Goal: Information Seeking & Learning: Learn about a topic

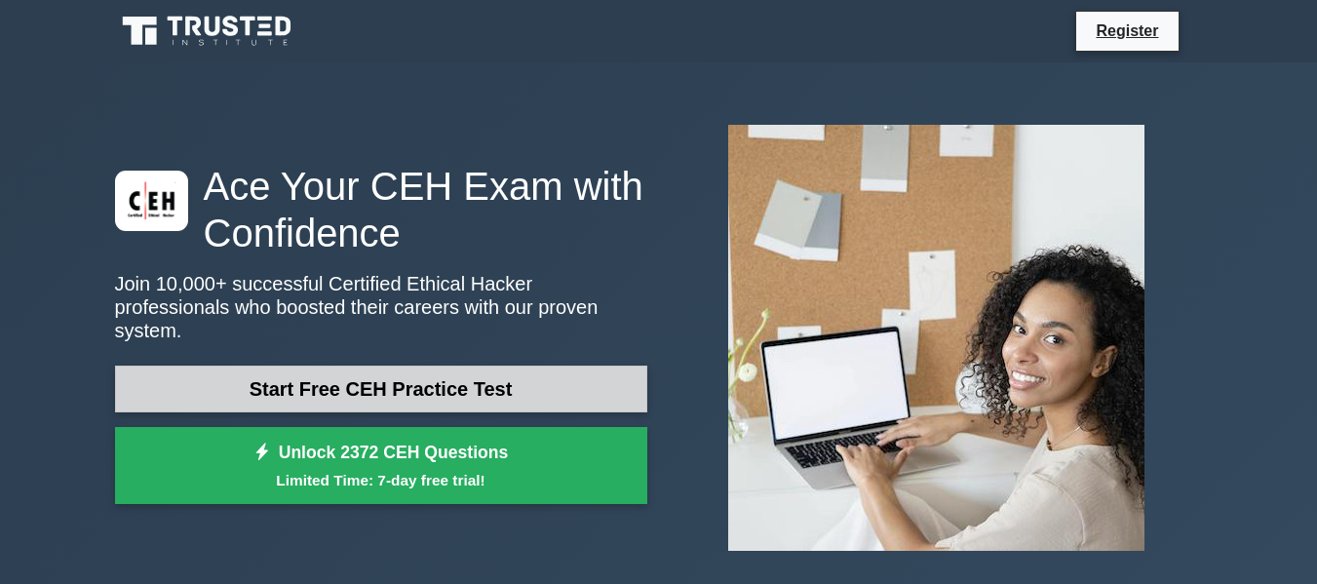
click at [484, 393] on link "Start Free CEH Practice Test" at bounding box center [381, 389] width 532 height 47
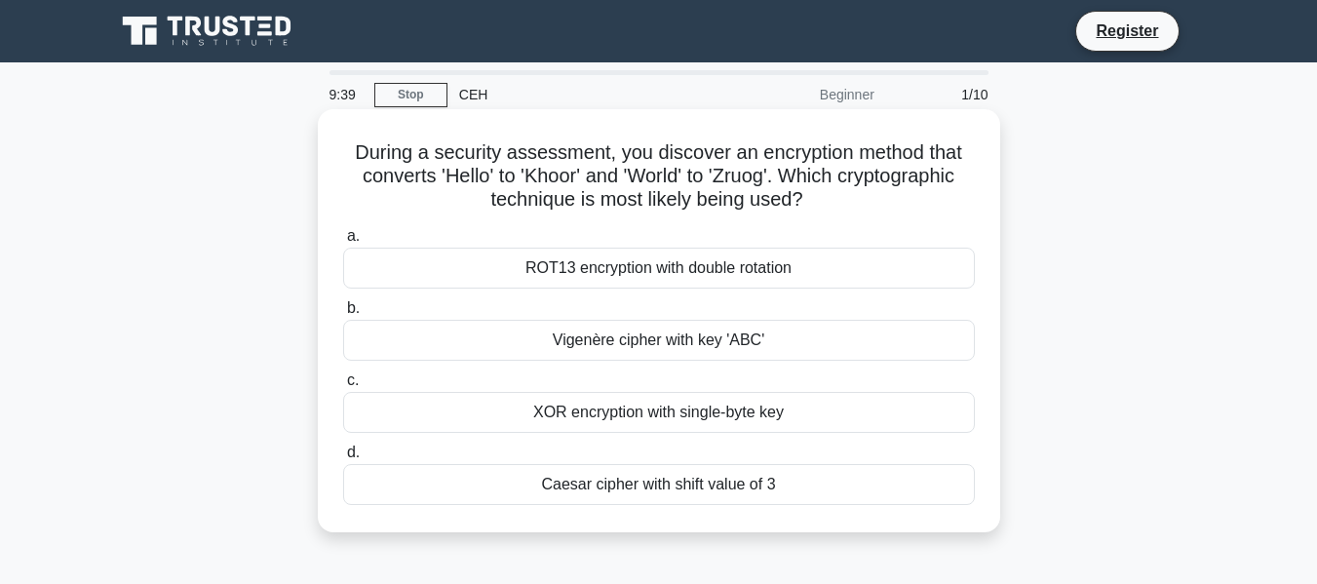
click at [739, 411] on div "XOR encryption with single-byte key" at bounding box center [659, 412] width 632 height 41
click at [343, 387] on input "c. XOR encryption with single-byte key" at bounding box center [343, 380] width 0 height 13
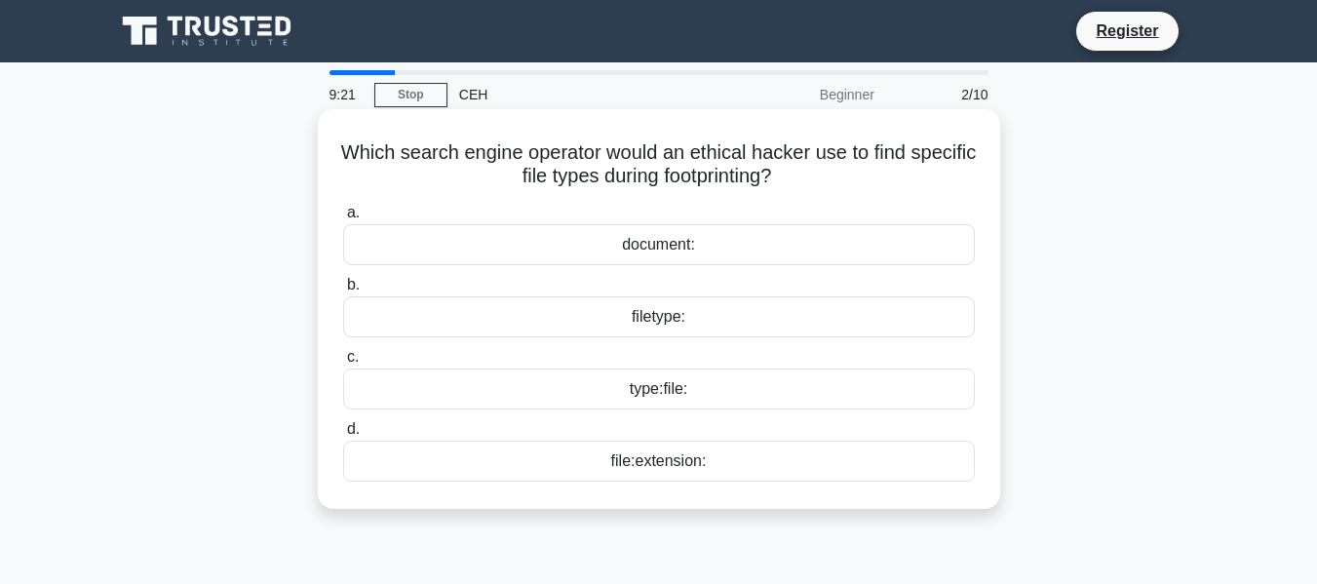
click at [694, 320] on div "filetype:" at bounding box center [659, 316] width 632 height 41
click at [343, 292] on input "b. filetype:" at bounding box center [343, 285] width 0 height 13
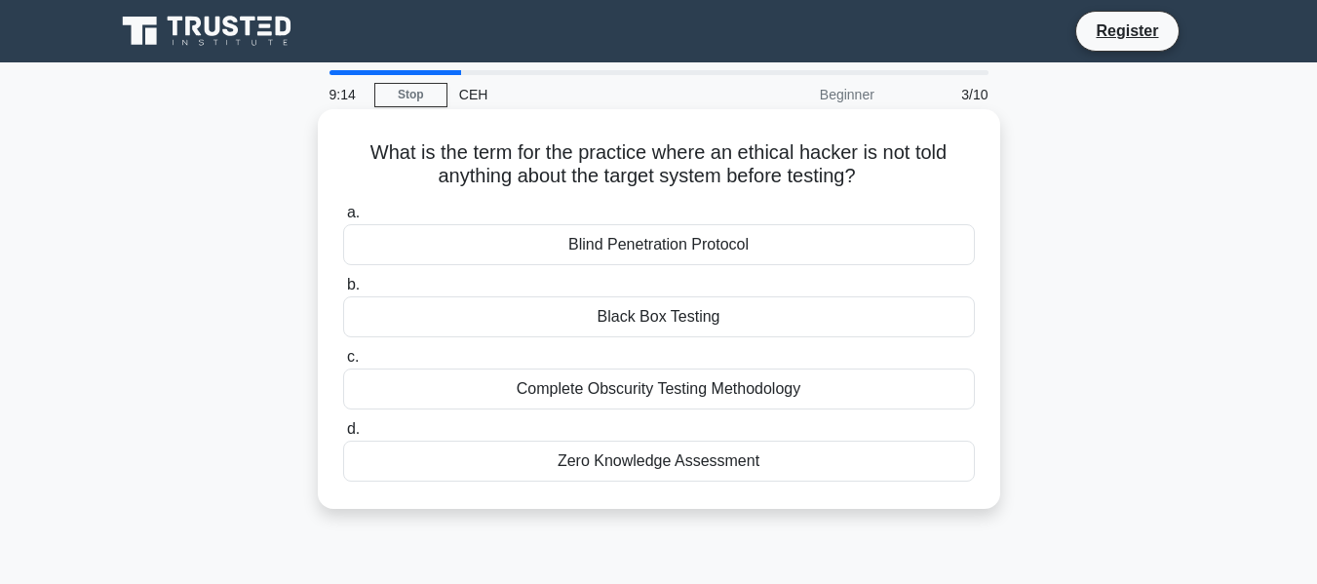
click at [701, 322] on div "Black Box Testing" at bounding box center [659, 316] width 632 height 41
click at [343, 292] on input "b. Black Box Testing" at bounding box center [343, 285] width 0 height 13
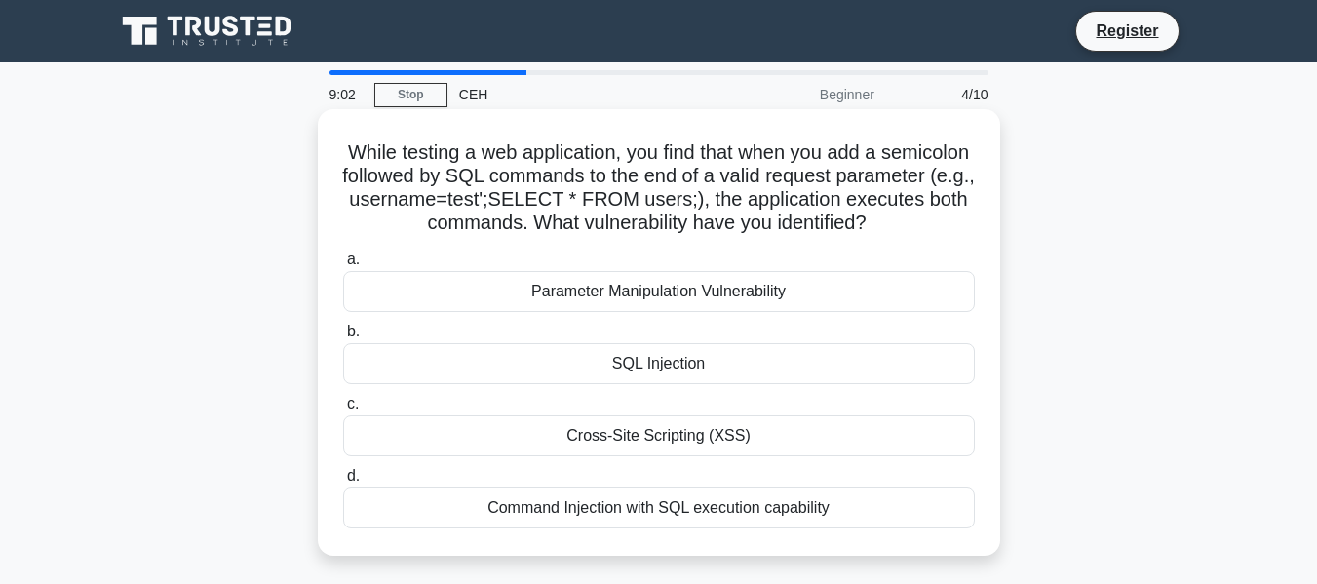
click at [708, 365] on div "SQL Injection" at bounding box center [659, 363] width 632 height 41
click at [343, 338] on input "b. SQL Injection" at bounding box center [343, 332] width 0 height 13
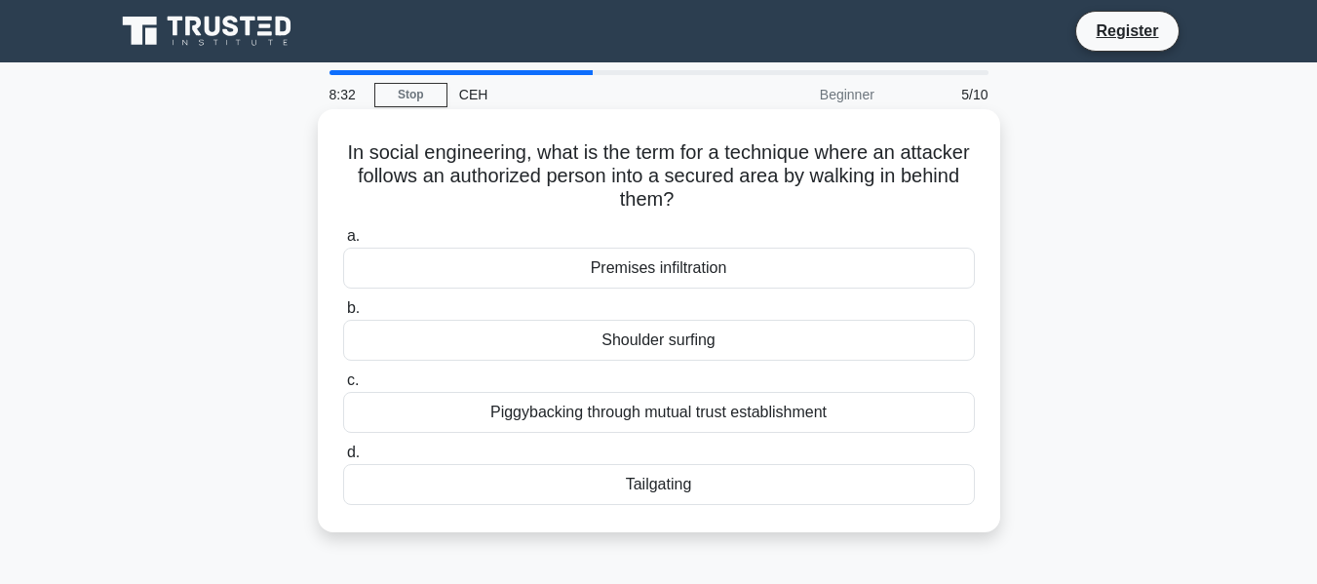
click at [722, 420] on div "Piggybacking through mutual trust establishment" at bounding box center [659, 412] width 632 height 41
click at [343, 387] on input "c. Piggybacking through mutual trust establishment" at bounding box center [343, 380] width 0 height 13
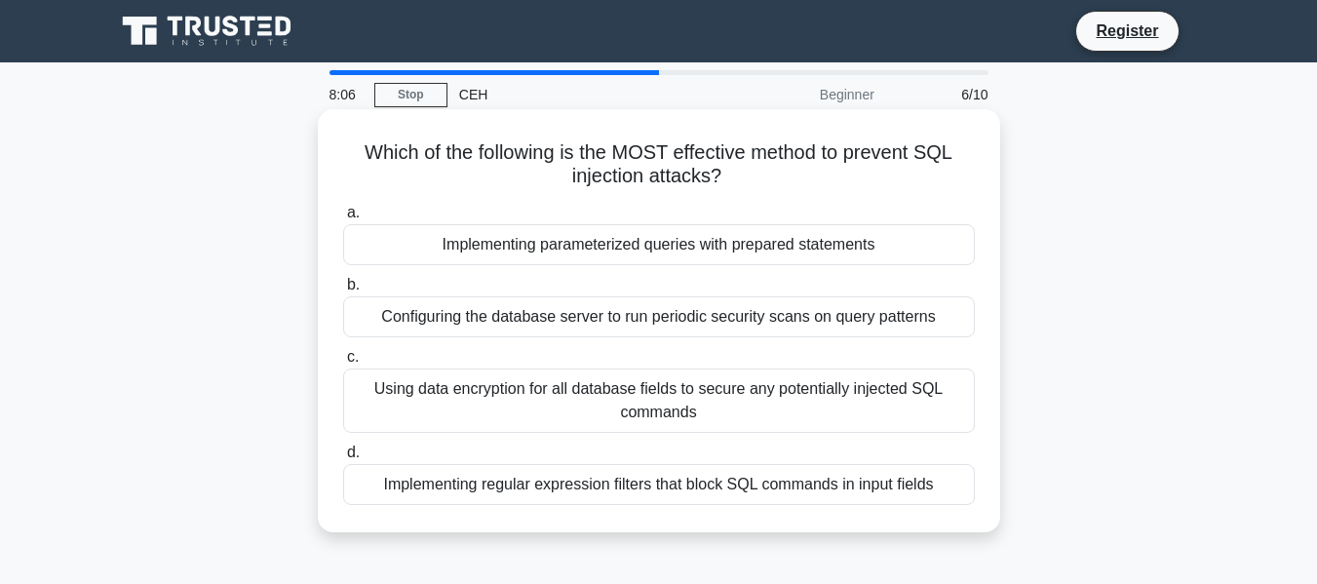
click at [663, 415] on div "Using data encryption for all database fields to secure any potentially injecte…" at bounding box center [659, 401] width 632 height 64
click at [343, 364] on input "c. Using data encryption for all database fields to secure any potentially inje…" at bounding box center [343, 357] width 0 height 13
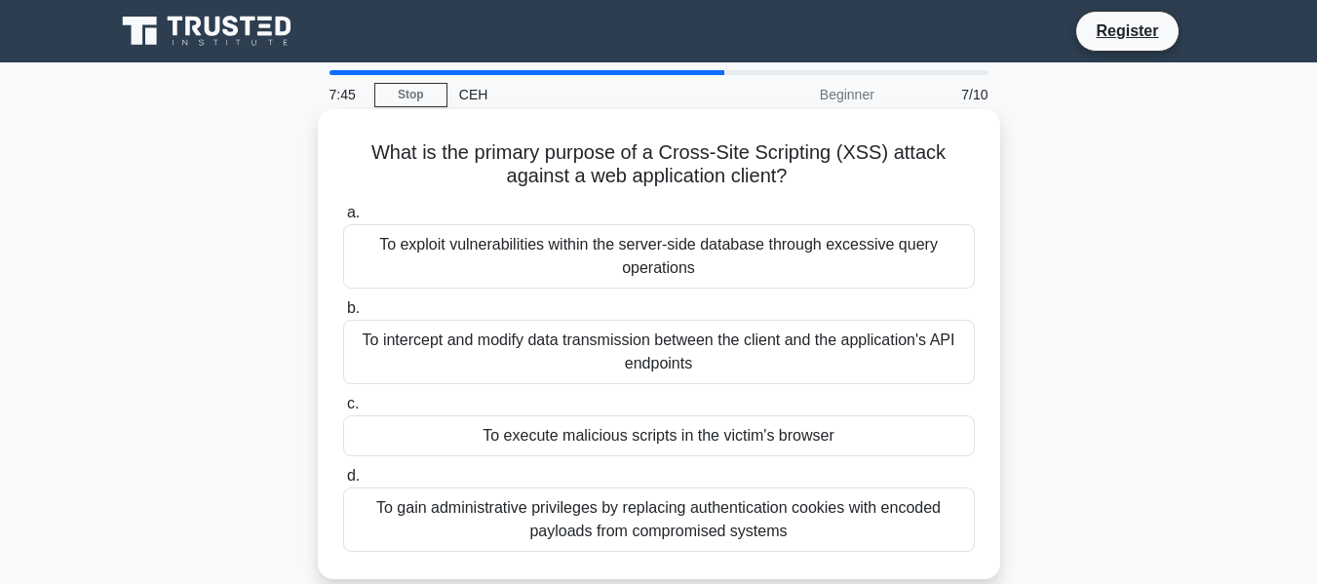
click at [691, 268] on div "To exploit vulnerabilities within the server-side database through excessive qu…" at bounding box center [659, 256] width 632 height 64
click at [343, 219] on input "a. To exploit vulnerabilities within the server-side database through excessive…" at bounding box center [343, 213] width 0 height 13
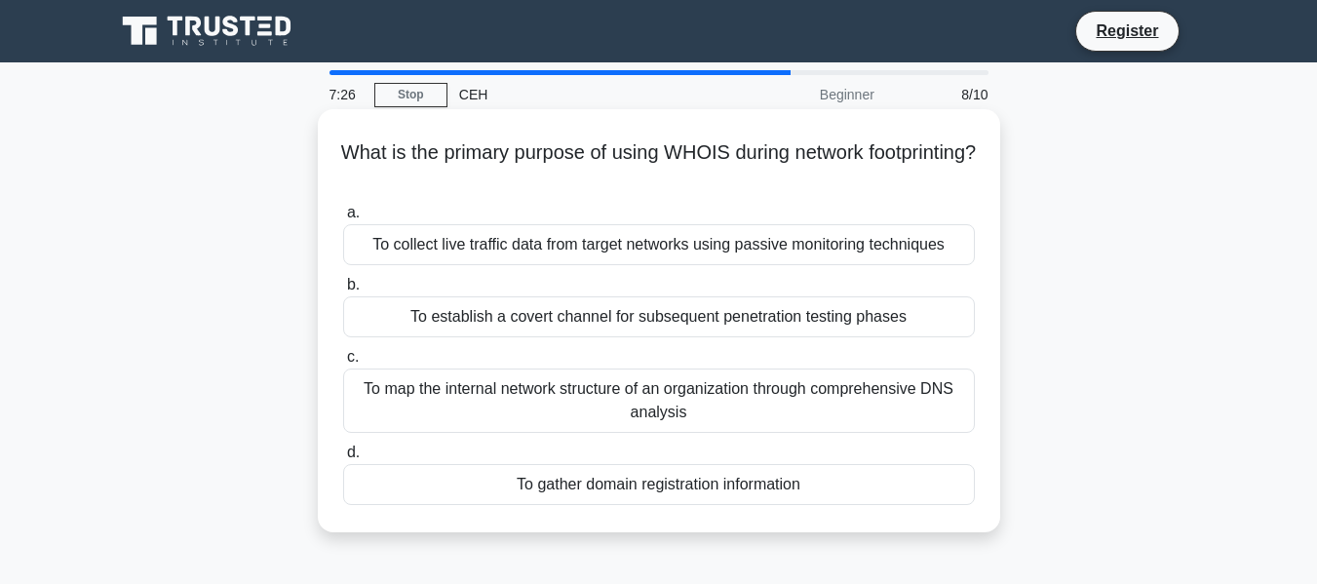
click at [661, 253] on div "To collect live traffic data from target networks using passive monitoring tech…" at bounding box center [659, 244] width 632 height 41
click at [343, 219] on input "a. To collect live traffic data from target networks using passive monitoring t…" at bounding box center [343, 213] width 0 height 13
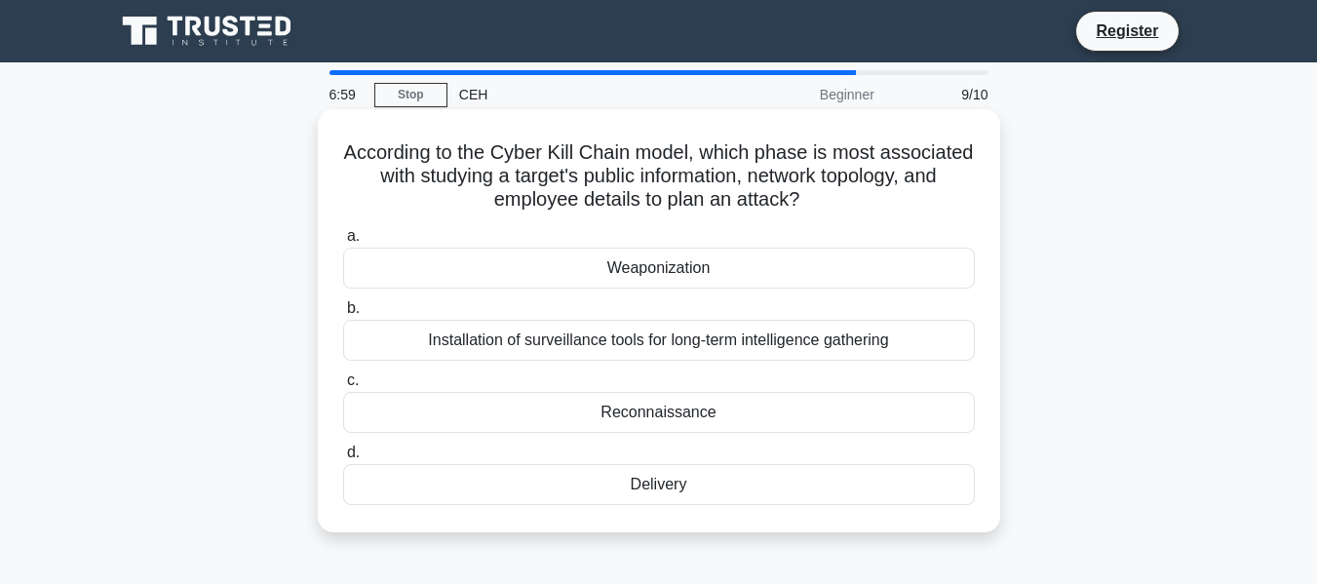
click at [646, 276] on div "Weaponization" at bounding box center [659, 268] width 632 height 41
click at [343, 243] on input "a. Weaponization" at bounding box center [343, 236] width 0 height 13
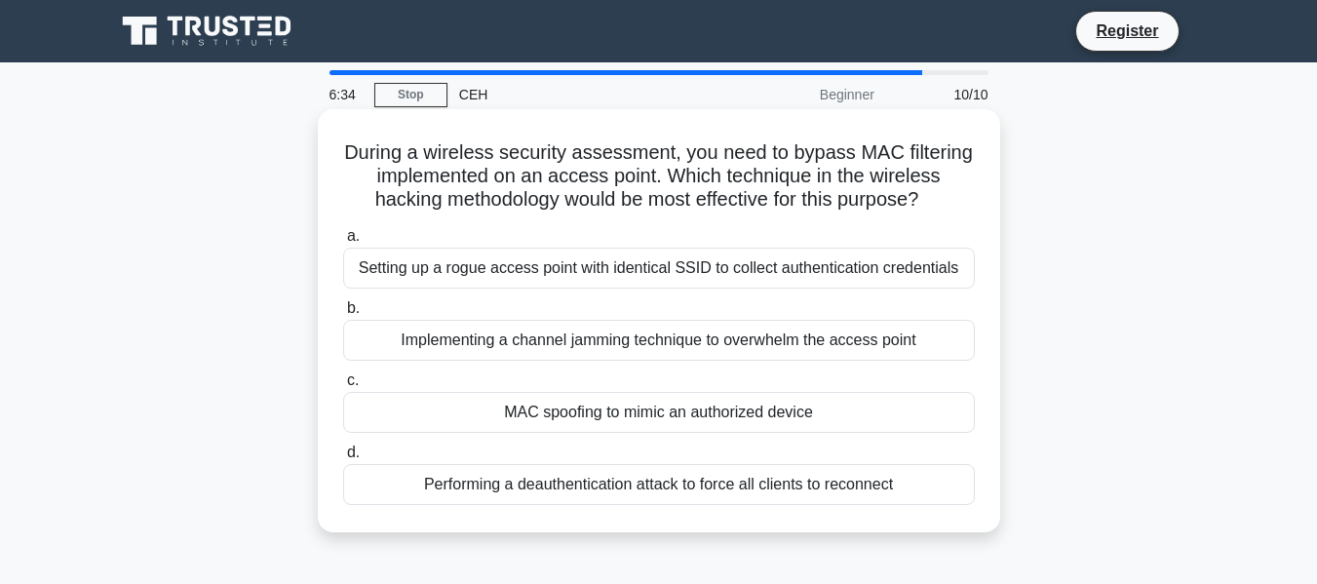
click at [683, 418] on div "MAC spoofing to mimic an authorized device" at bounding box center [659, 412] width 632 height 41
click at [343, 387] on input "c. MAC spoofing to mimic an authorized device" at bounding box center [343, 380] width 0 height 13
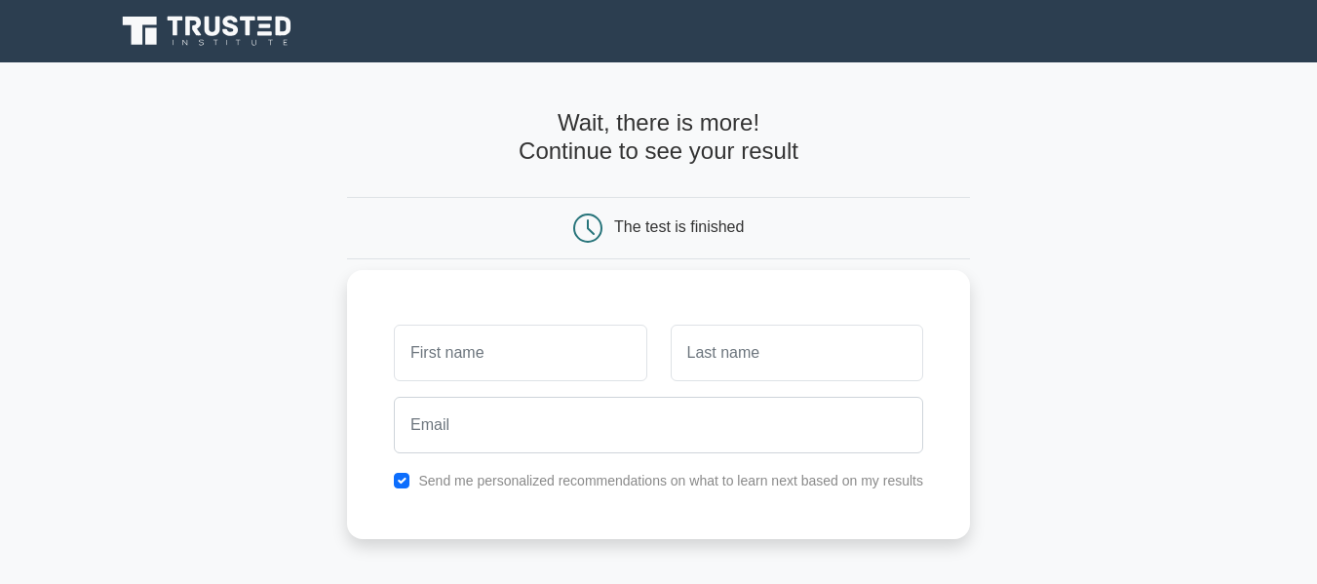
click at [578, 349] on input "text" at bounding box center [520, 353] width 253 height 57
type input "Hareesh"
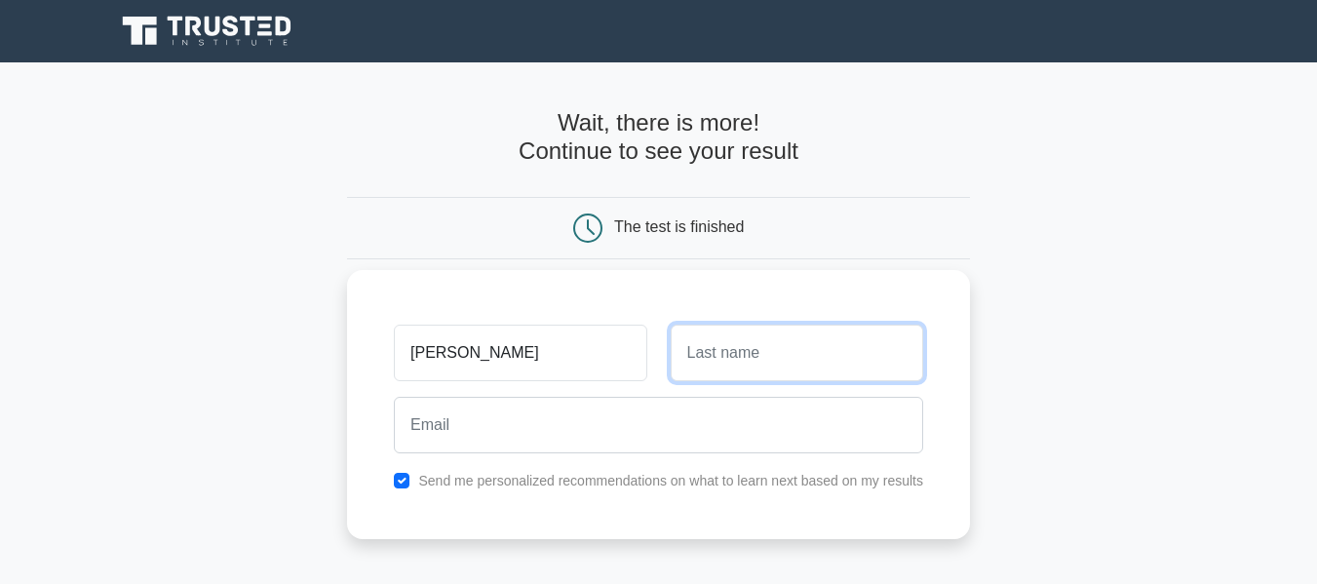
click at [858, 374] on input "text" at bounding box center [797, 353] width 253 height 57
type input "Kumar"
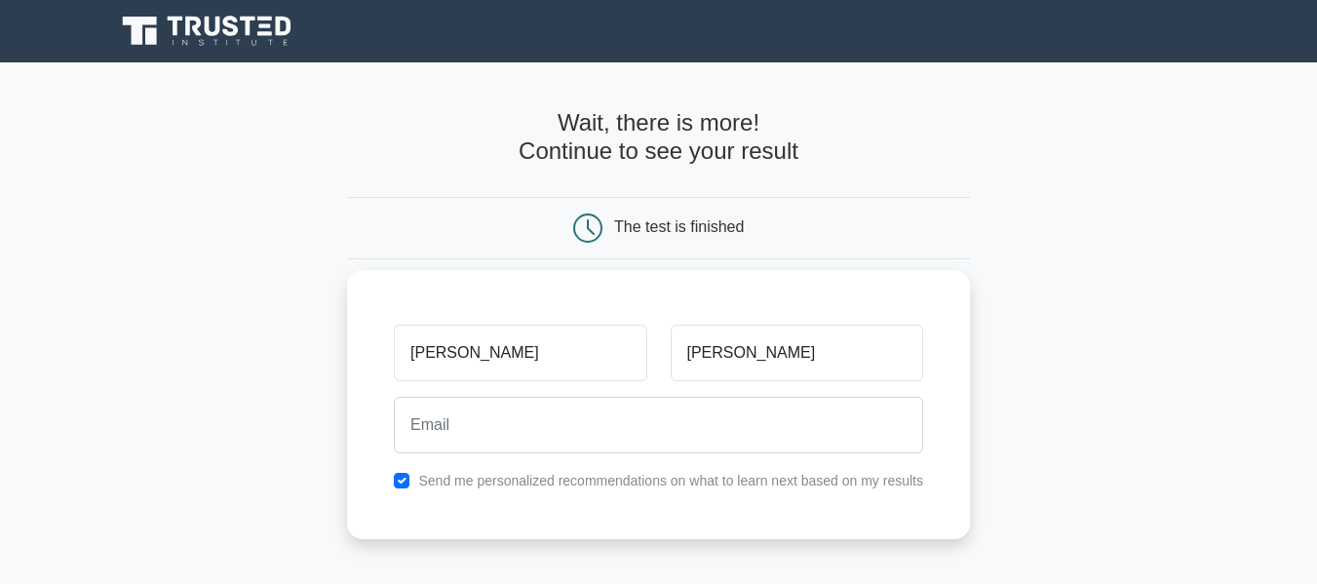
click at [443, 395] on div at bounding box center [658, 425] width 553 height 72
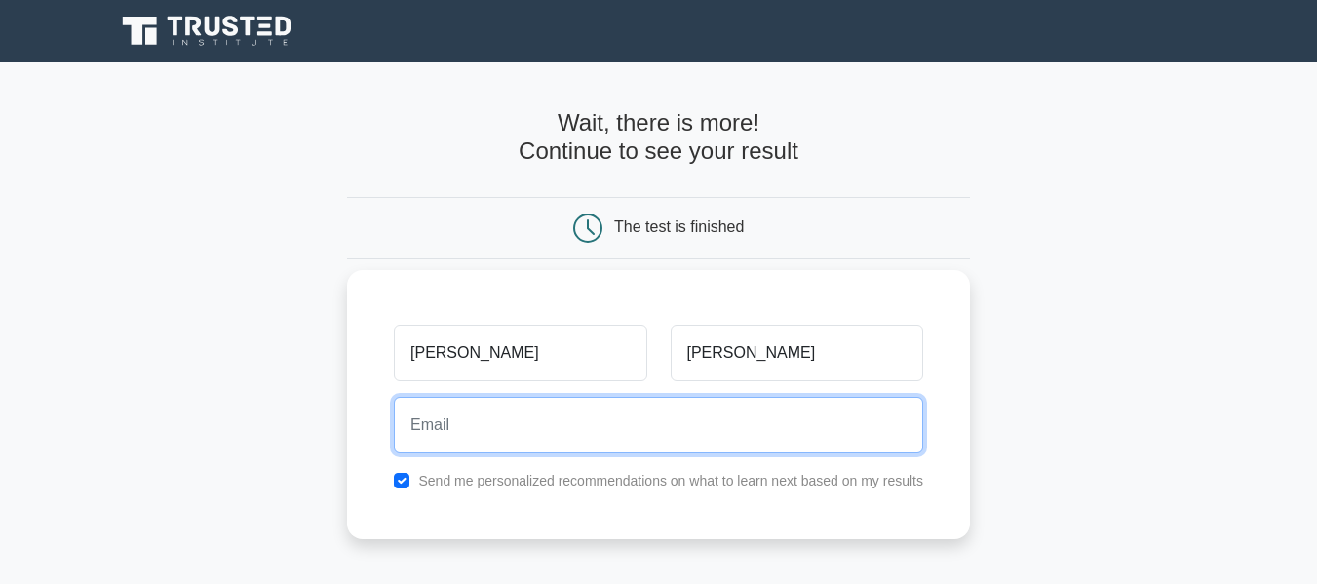
click at [454, 427] on input "email" at bounding box center [658, 425] width 529 height 57
type input "hareeshrajput54107@gmail.com"
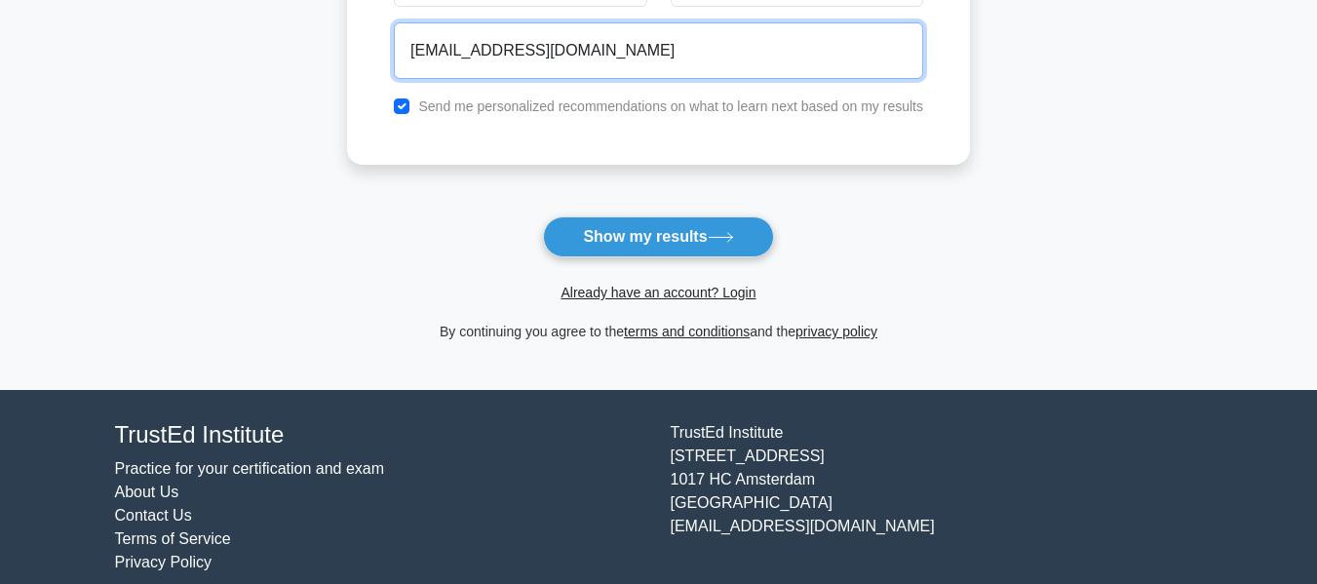
scroll to position [390, 0]
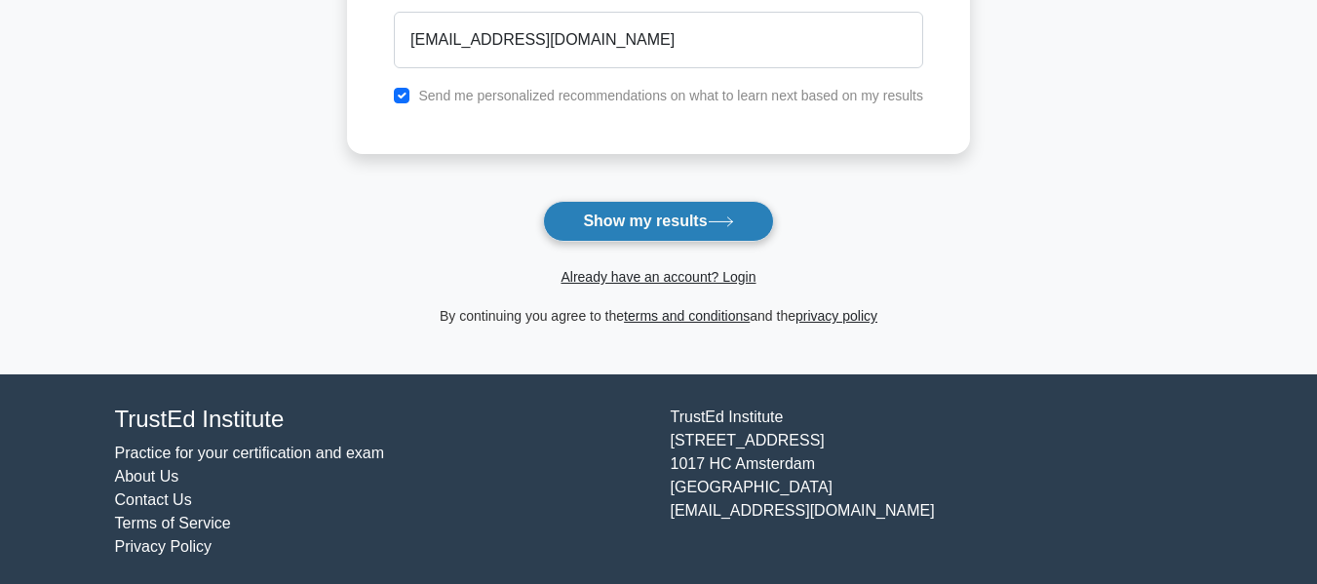
click at [666, 216] on button "Show my results" at bounding box center [658, 221] width 230 height 41
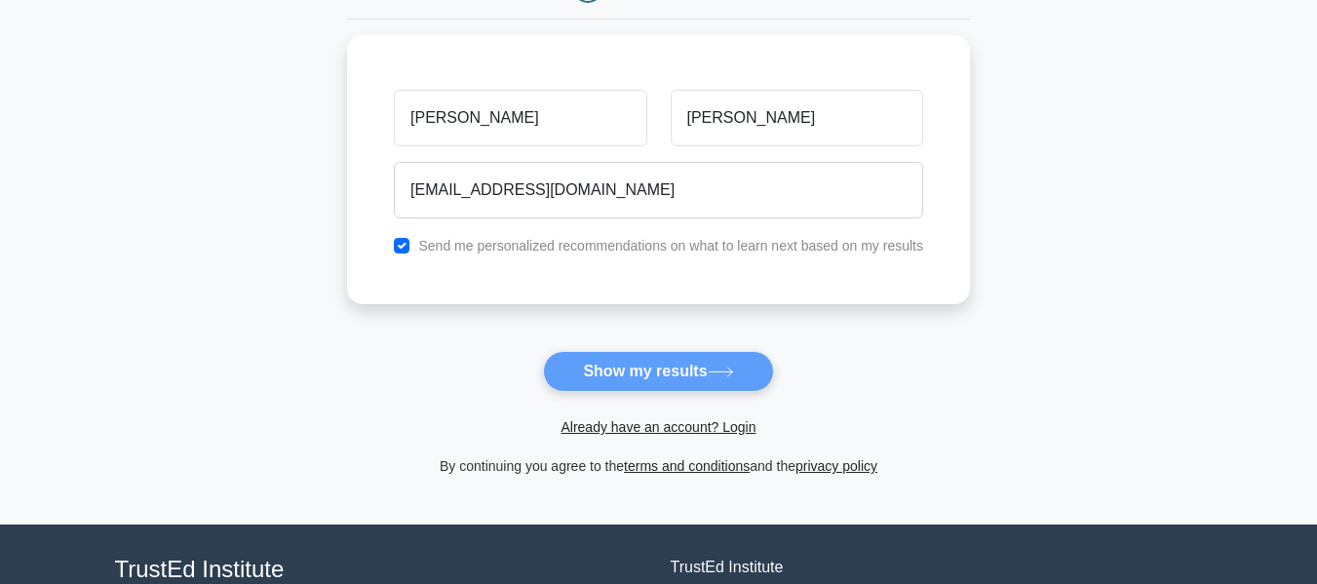
scroll to position [0, 0]
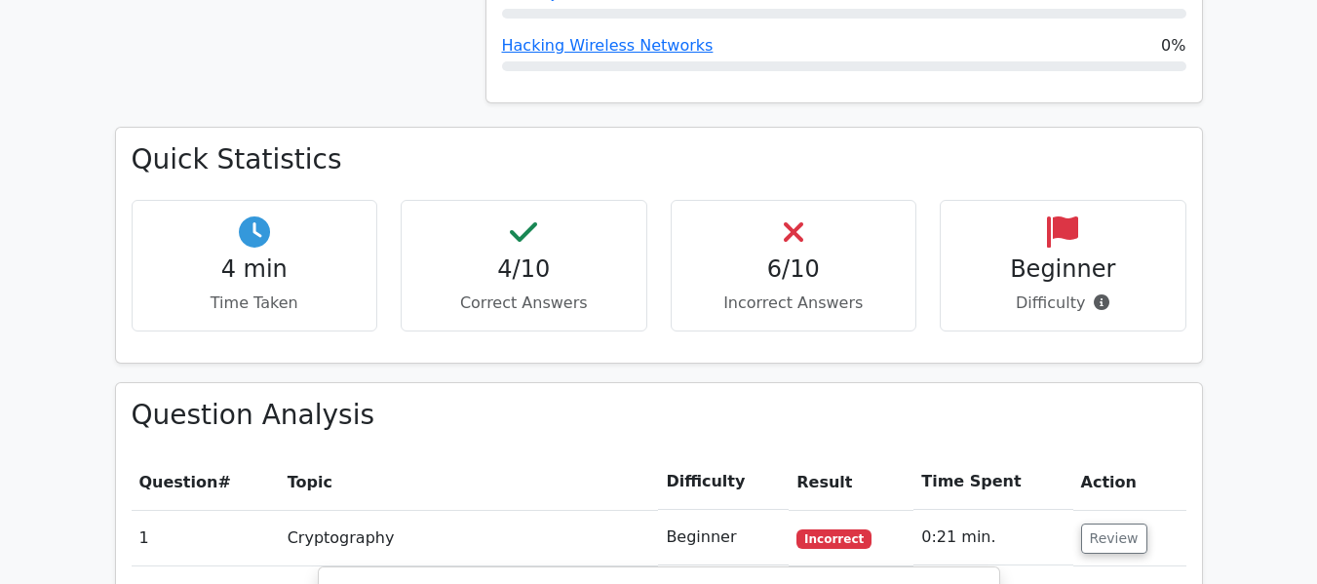
scroll to position [1268, 0]
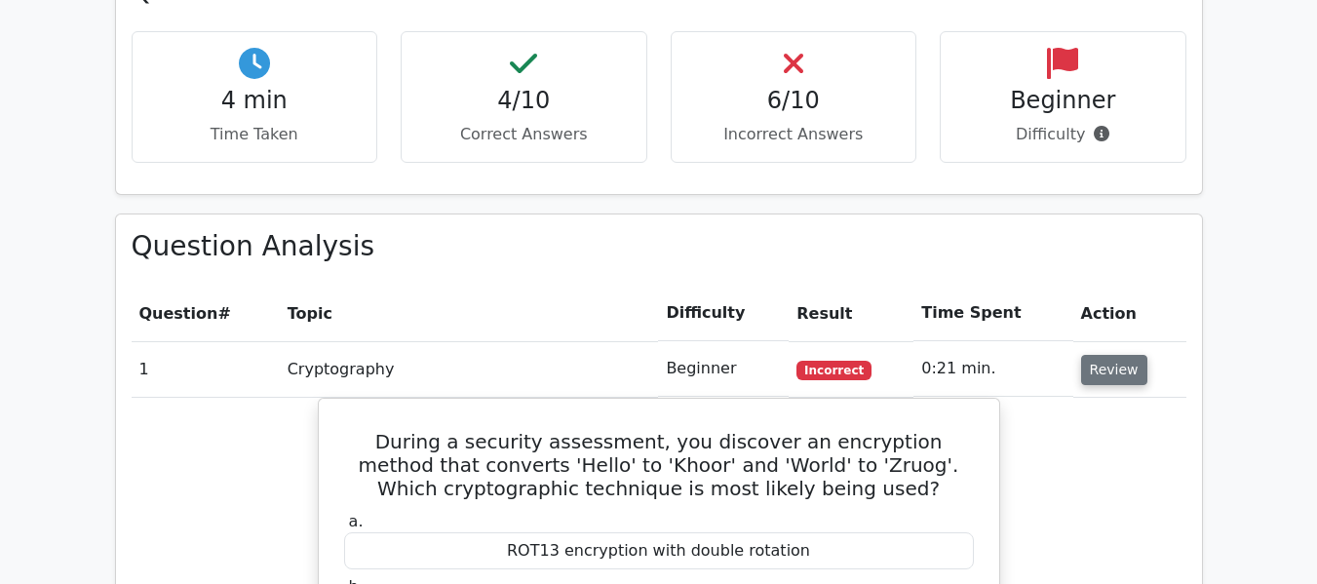
click at [1109, 355] on button "Review" at bounding box center [1114, 370] width 66 height 30
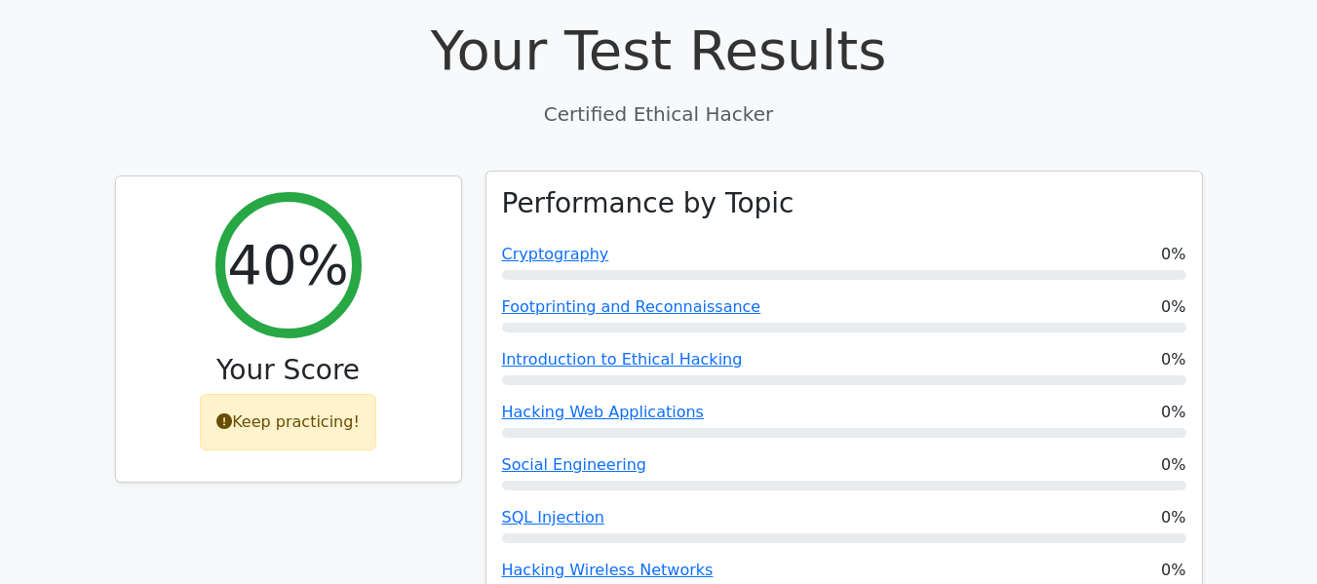
scroll to position [585, 0]
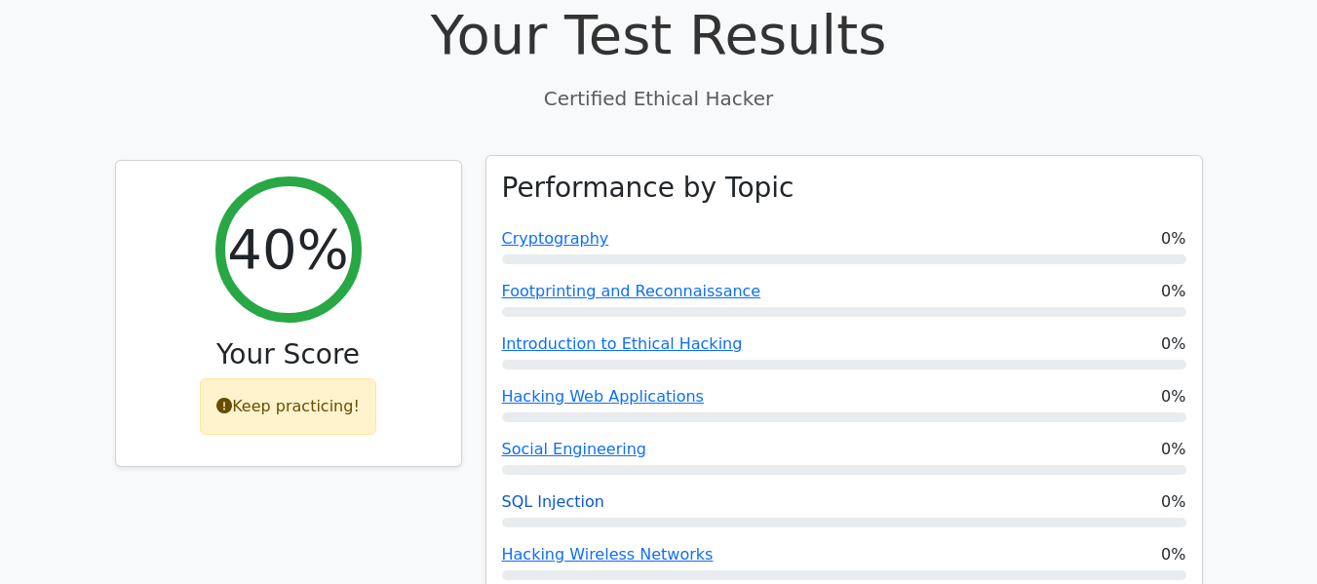
click at [574, 492] on link "SQL Injection" at bounding box center [553, 501] width 102 height 19
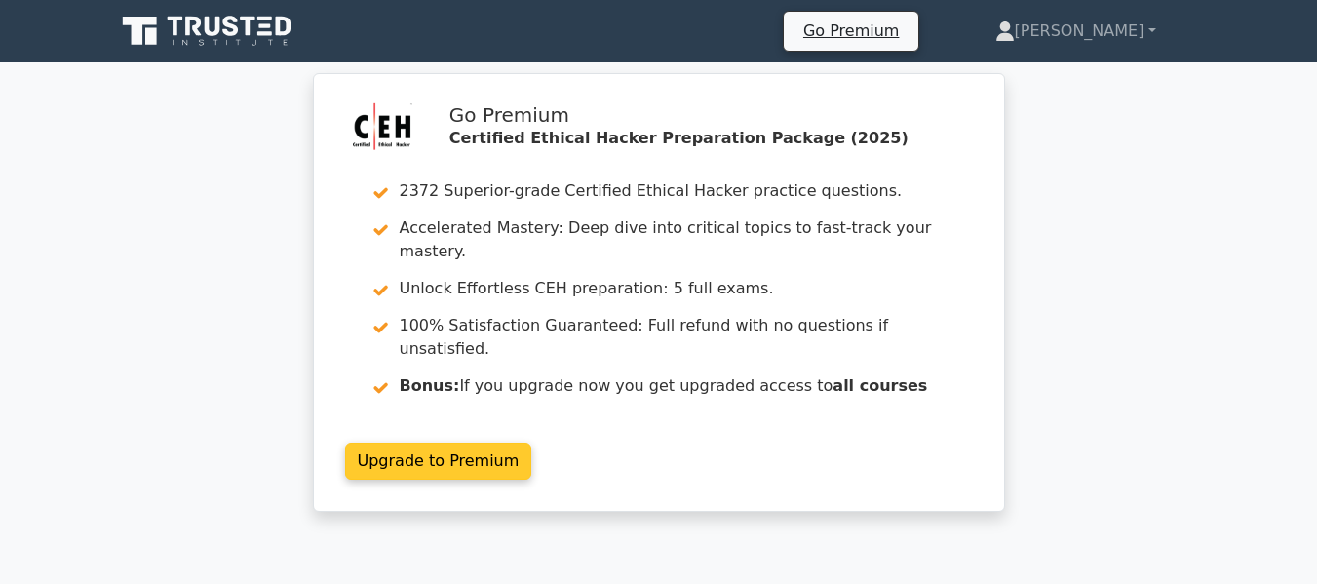
scroll to position [98, 0]
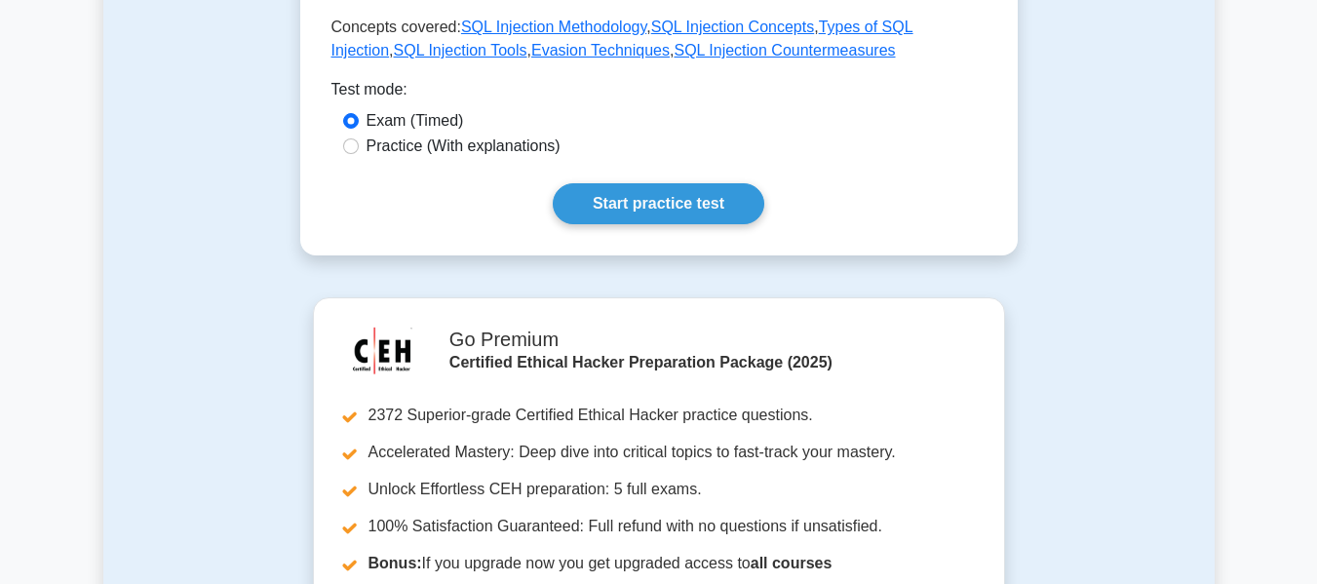
scroll to position [780, 0]
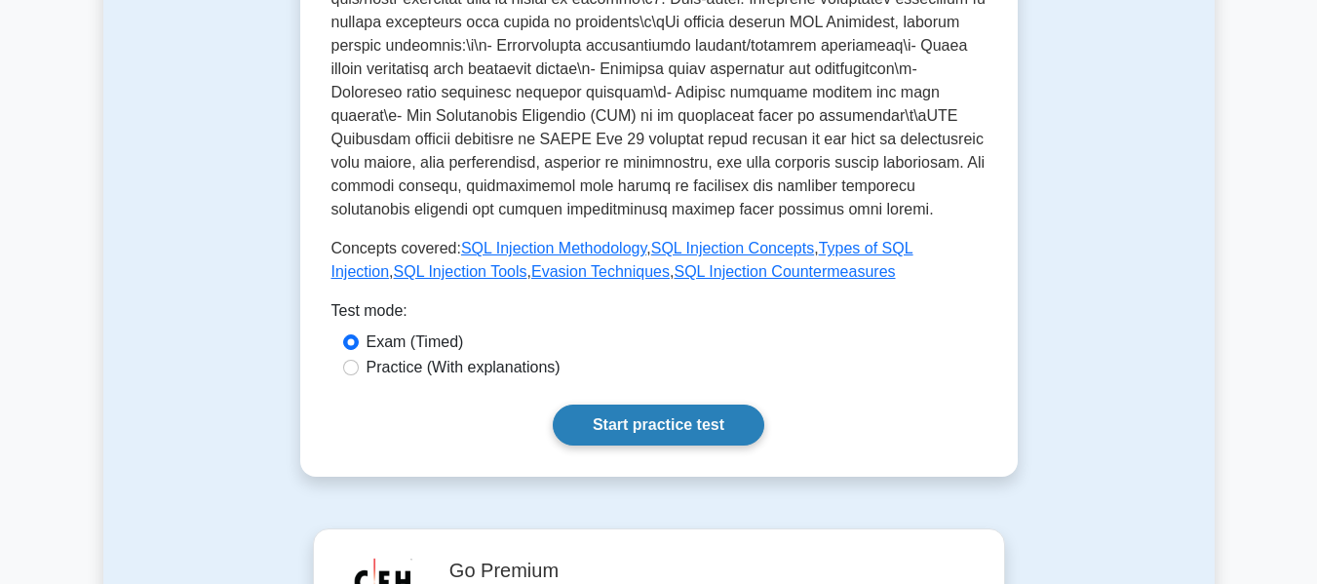
click at [684, 405] on link "Start practice test" at bounding box center [659, 425] width 212 height 41
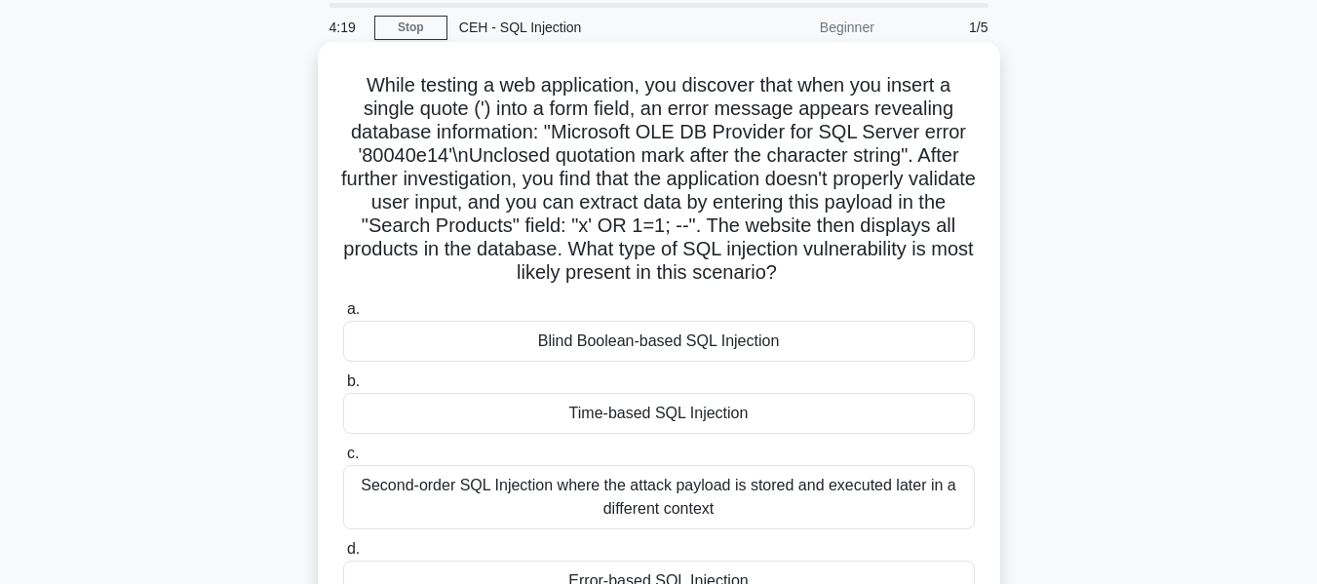
scroll to position [195, 0]
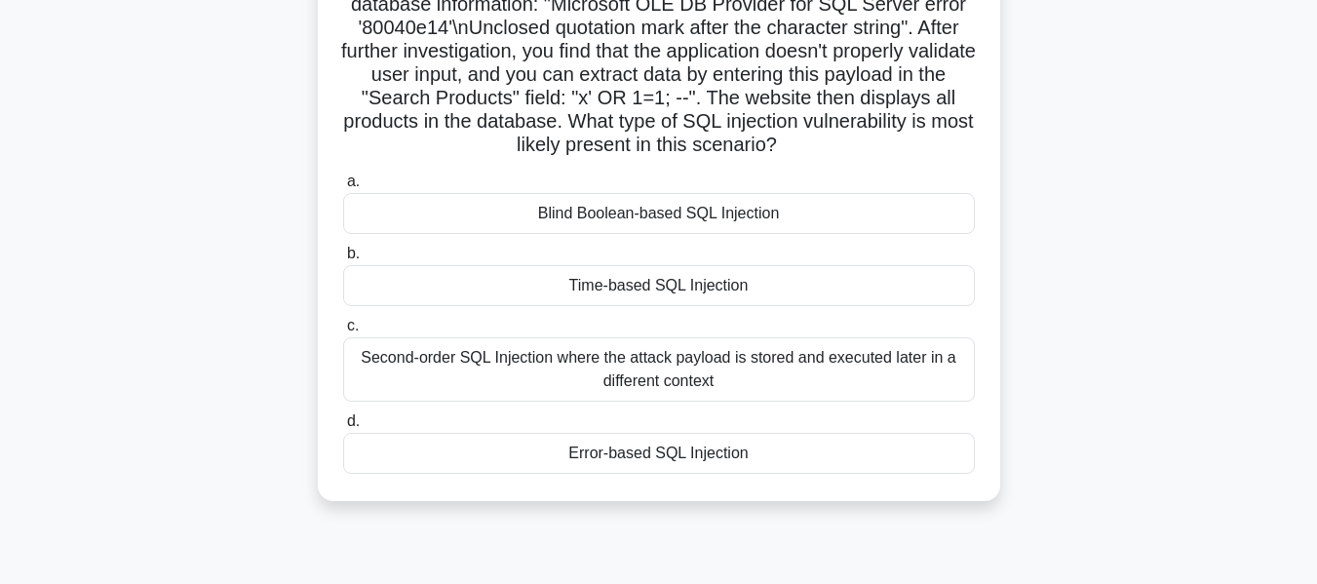
click at [695, 216] on div "Blind Boolean-based SQL Injection" at bounding box center [659, 213] width 632 height 41
click at [343, 188] on input "a. Blind Boolean-based SQL Injection" at bounding box center [343, 182] width 0 height 13
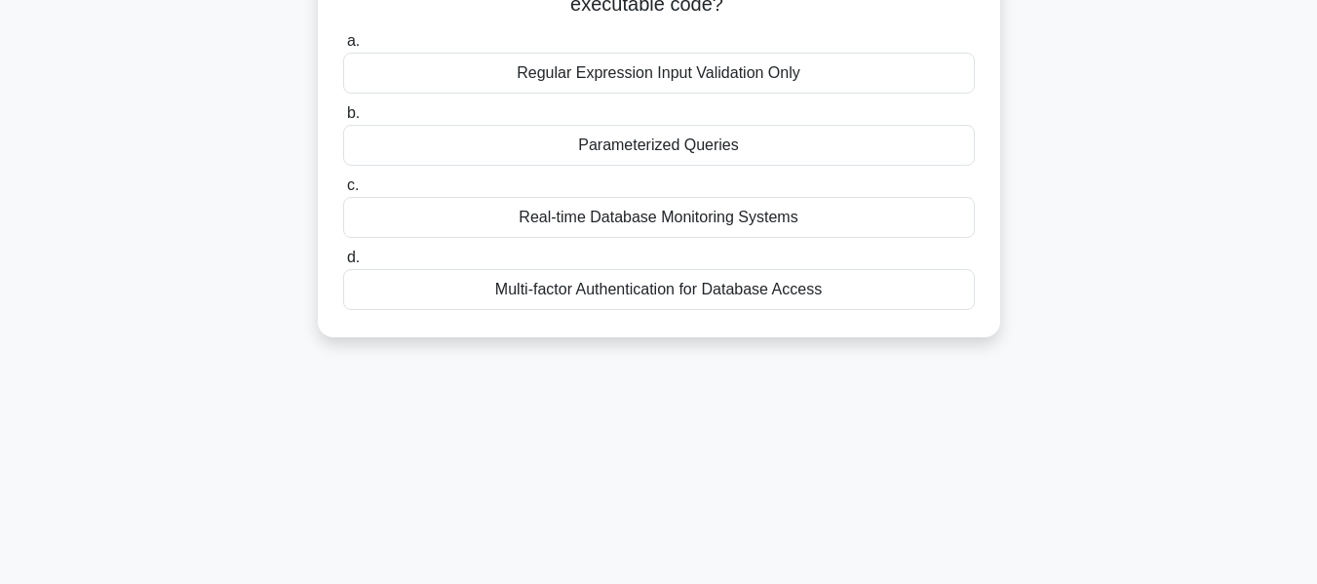
scroll to position [0, 0]
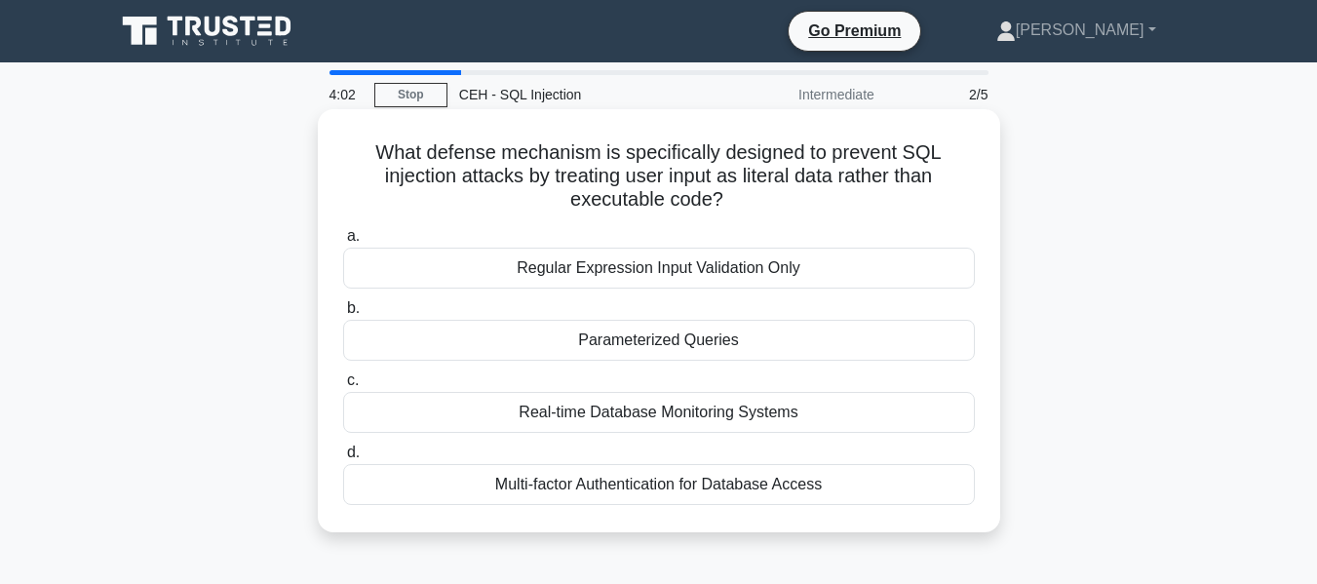
click at [701, 422] on div "Real-time Database Monitoring Systems" at bounding box center [659, 412] width 632 height 41
click at [343, 387] on input "c. Real-time Database Monitoring Systems" at bounding box center [343, 380] width 0 height 13
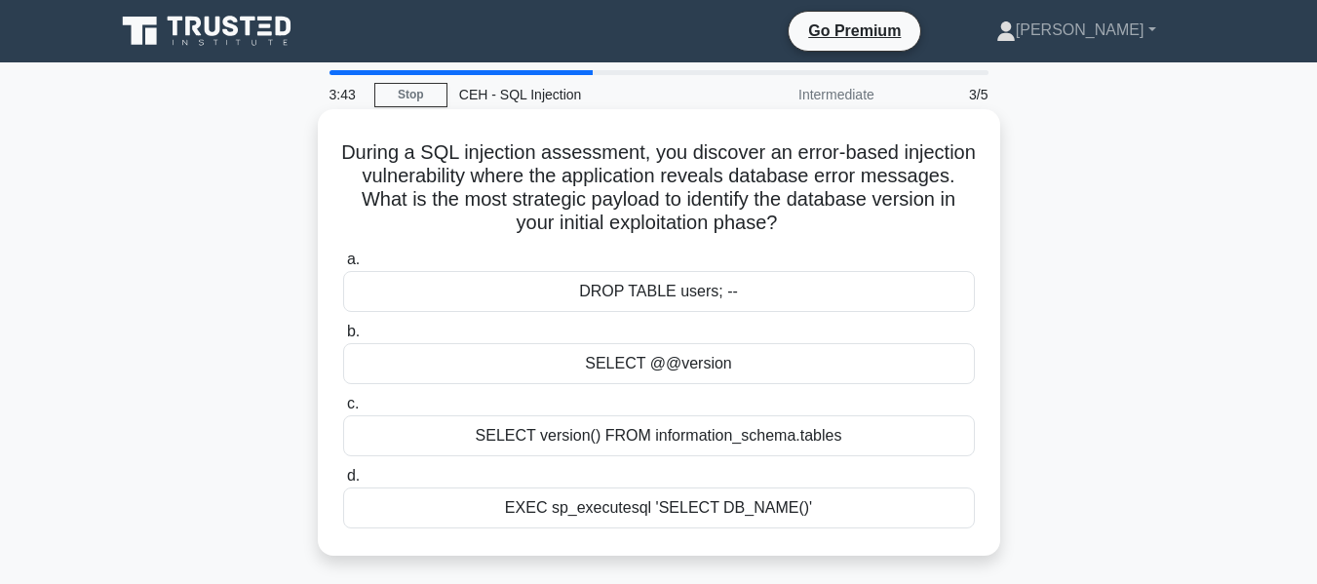
click at [738, 435] on div "SELECT version() FROM information_schema.tables" at bounding box center [659, 435] width 632 height 41
click at [343, 411] on input "c. SELECT version() FROM information_schema.tables" at bounding box center [343, 404] width 0 height 13
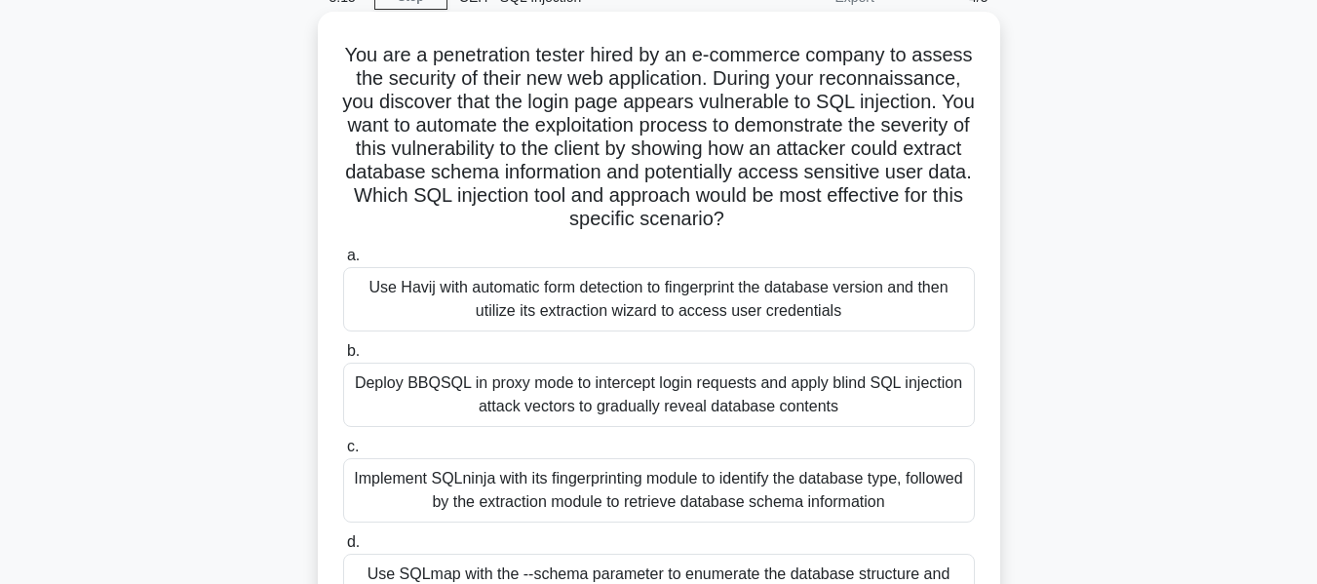
scroll to position [195, 0]
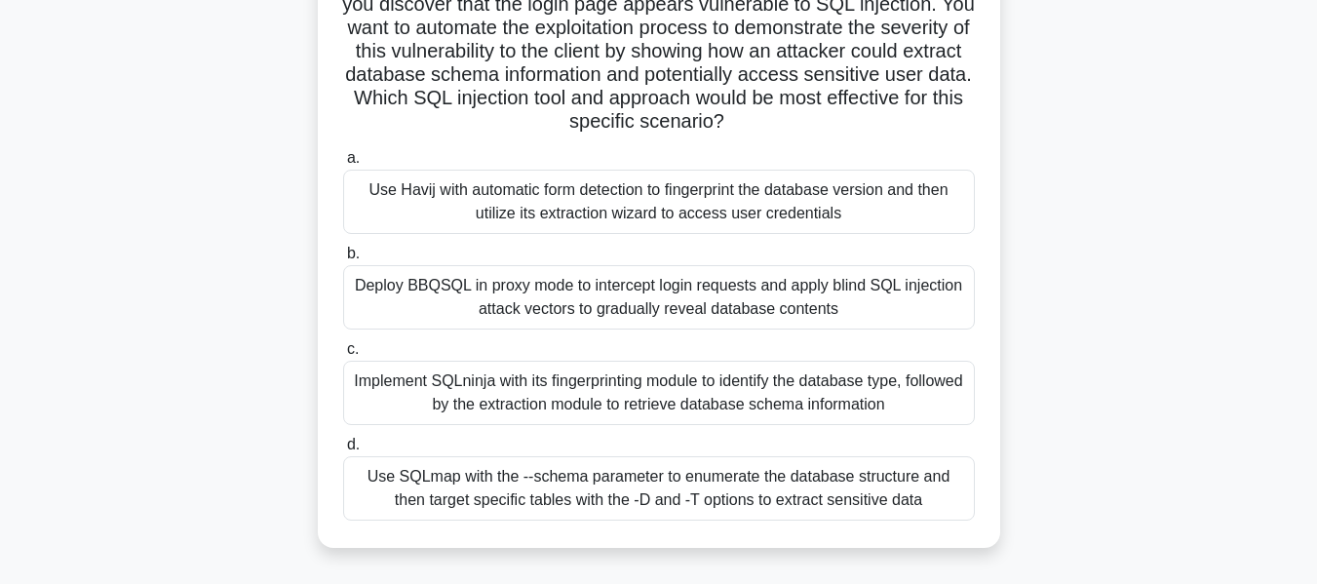
click at [620, 401] on div "Implement SQLninja with its fingerprinting module to identify the database type…" at bounding box center [659, 393] width 632 height 64
click at [343, 356] on input "c. Implement SQLninja with its fingerprinting module to identify the database t…" at bounding box center [343, 349] width 0 height 13
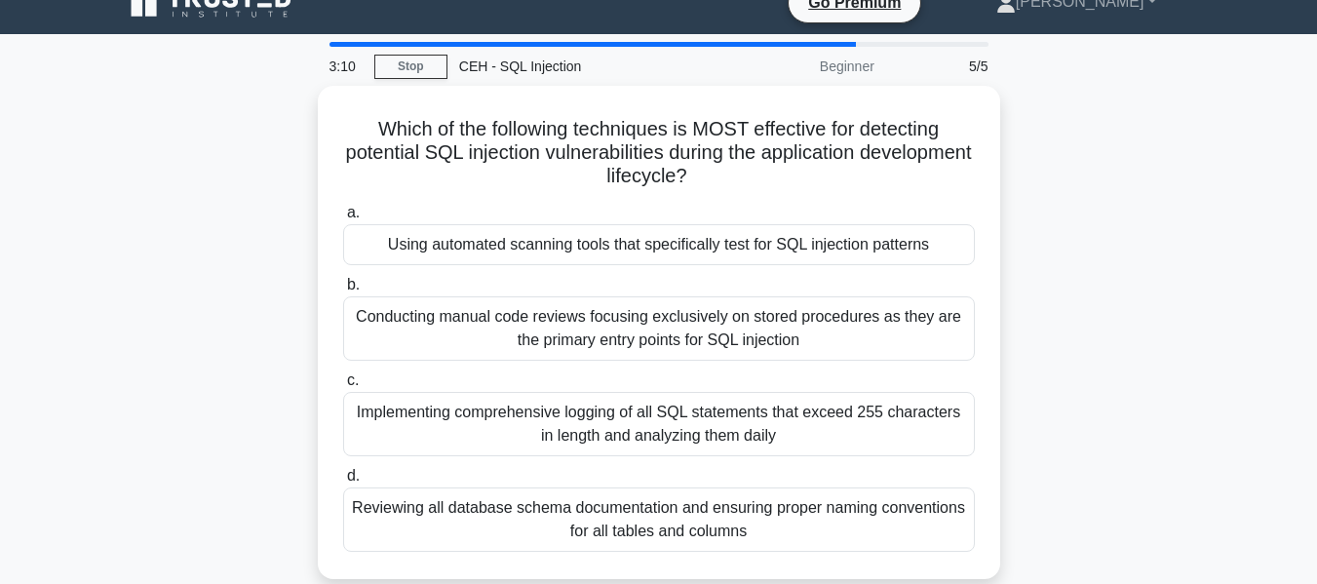
scroll to position [0, 0]
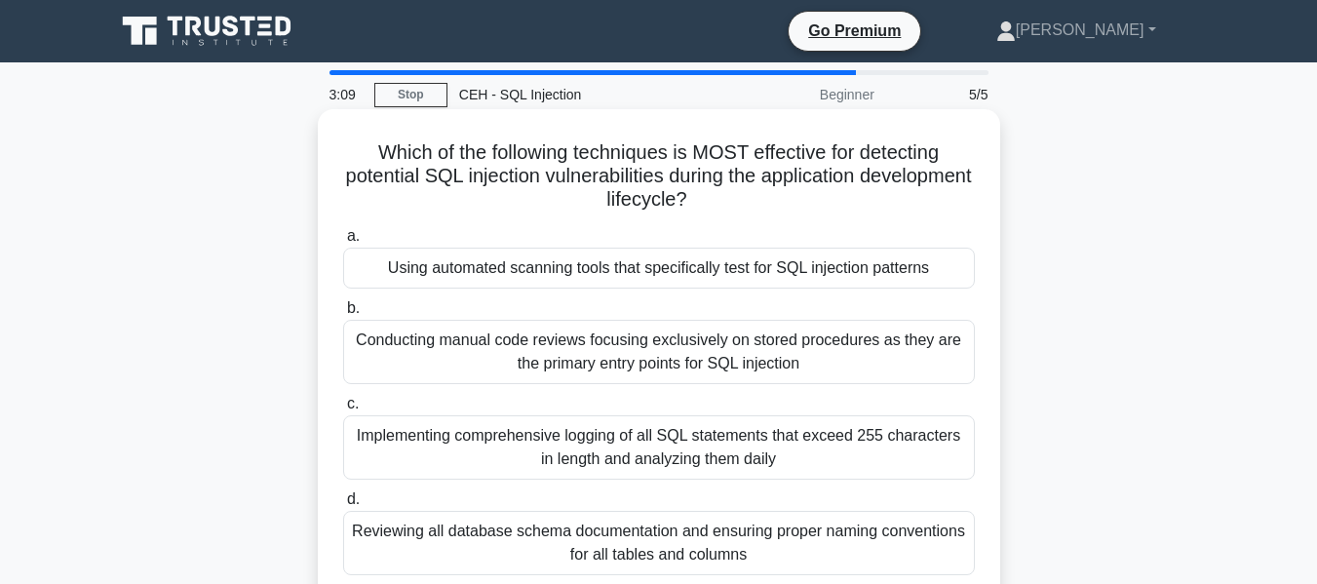
click at [613, 377] on div "Conducting manual code reviews focusing exclusively on stored procedures as the…" at bounding box center [659, 352] width 632 height 64
click at [343, 315] on input "b. Conducting manual code reviews focusing exclusively on stored procedures as …" at bounding box center [343, 308] width 0 height 13
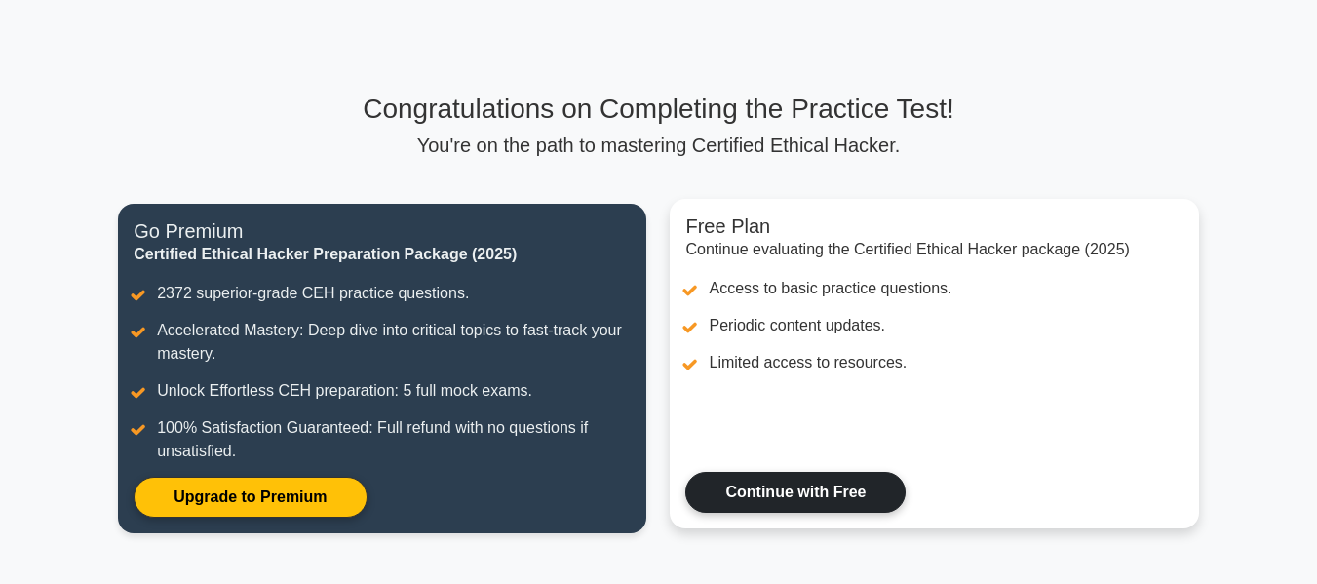
scroll to position [53, 0]
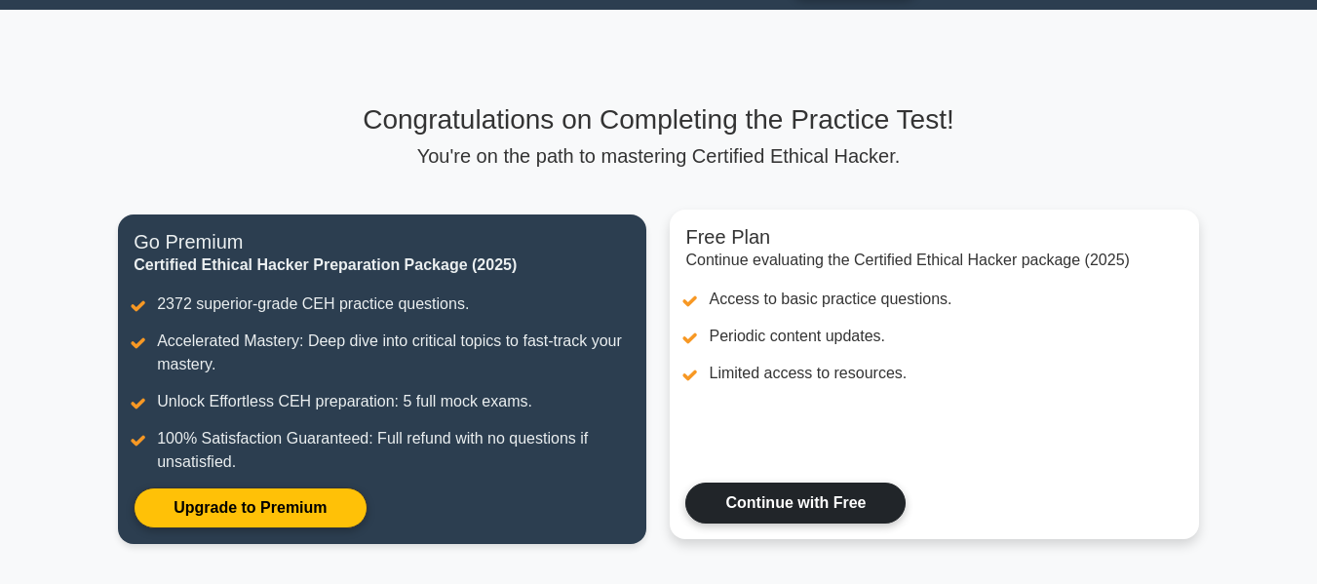
click at [781, 483] on link "Continue with Free" at bounding box center [795, 503] width 220 height 41
click at [781, 493] on link "Continue with Free" at bounding box center [795, 503] width 220 height 41
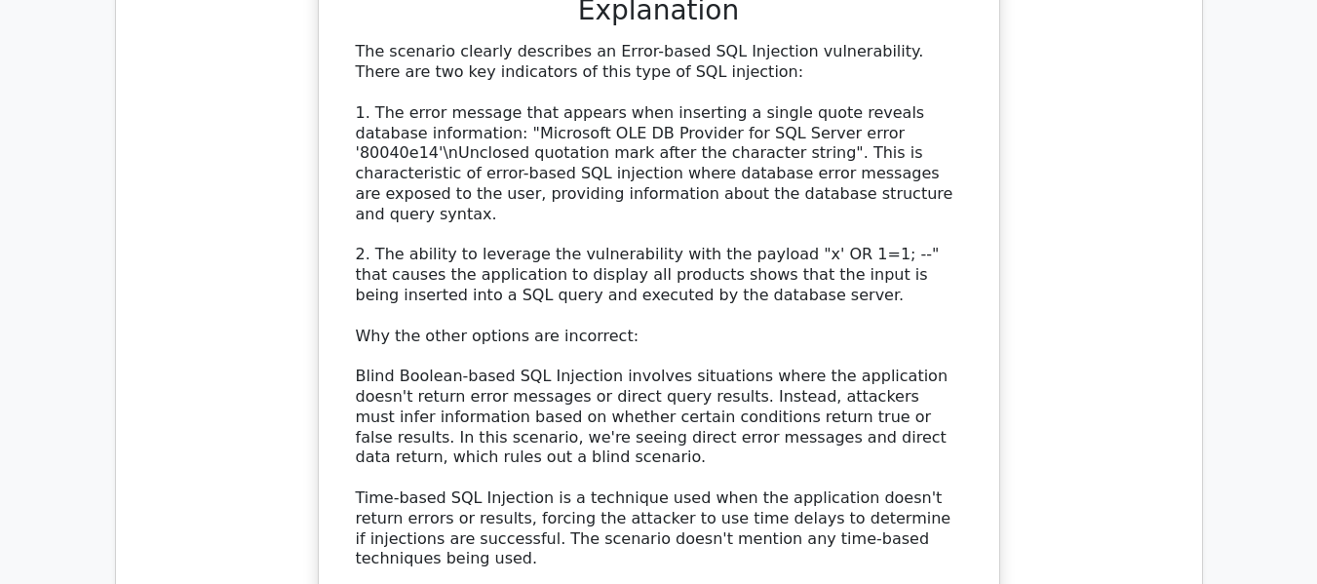
scroll to position [2243, 0]
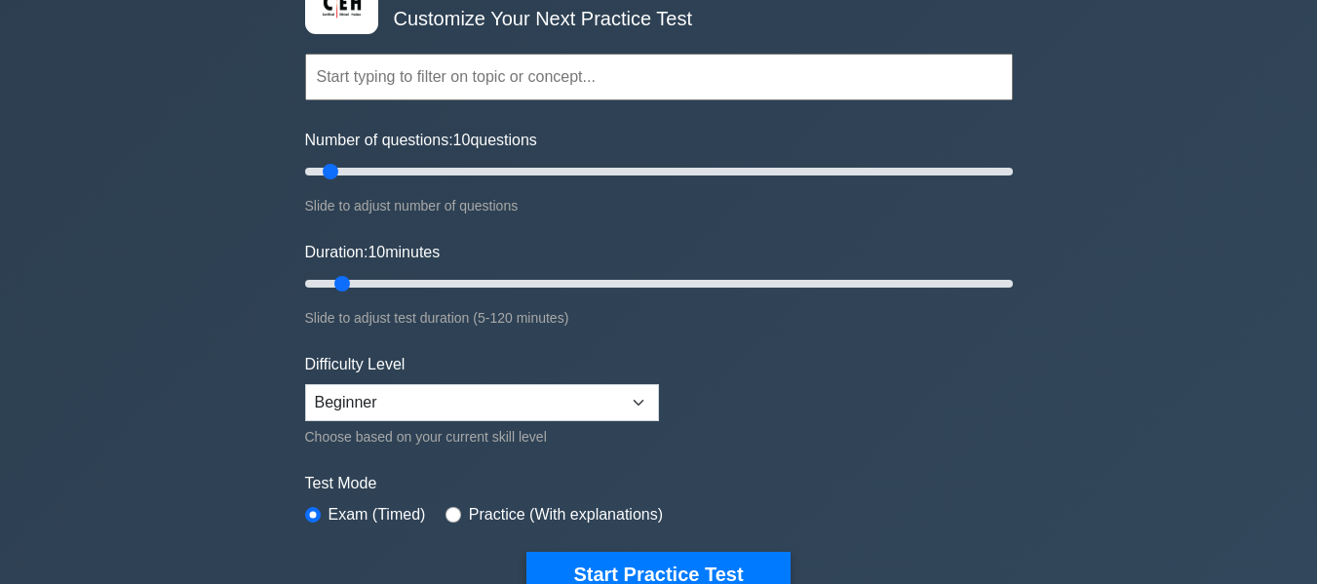
scroll to position [195, 0]
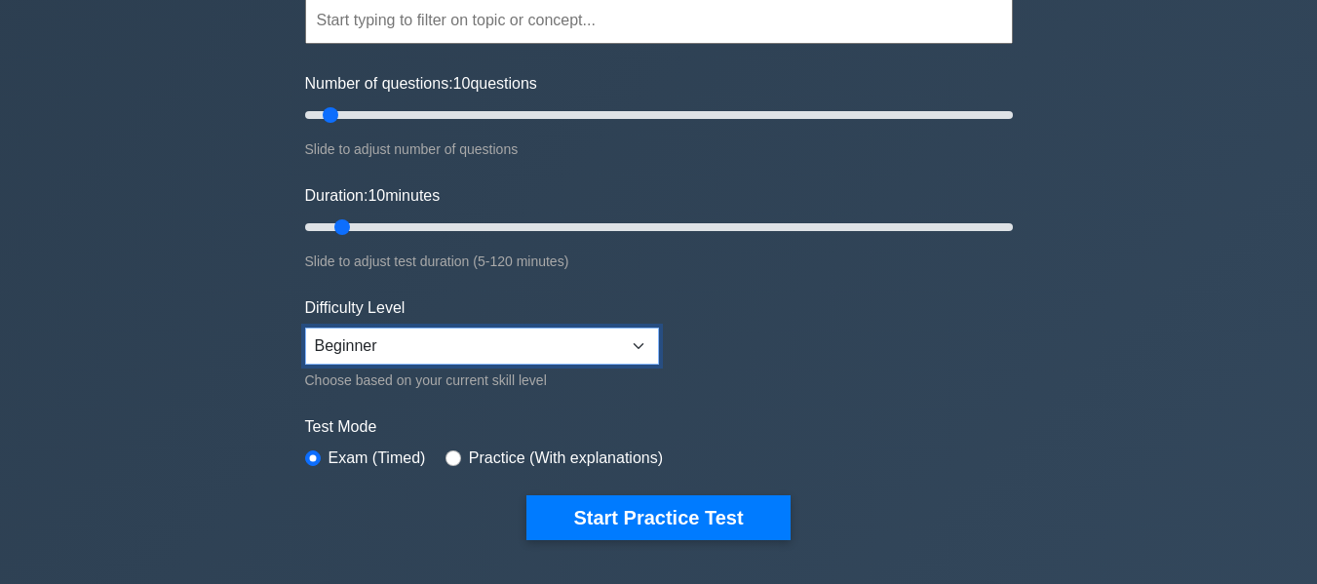
click at [495, 348] on select "Beginner Intermediate Expert" at bounding box center [482, 346] width 354 height 37
select select "intermediate"
click at [305, 328] on select "Beginner Intermediate Expert" at bounding box center [482, 346] width 354 height 37
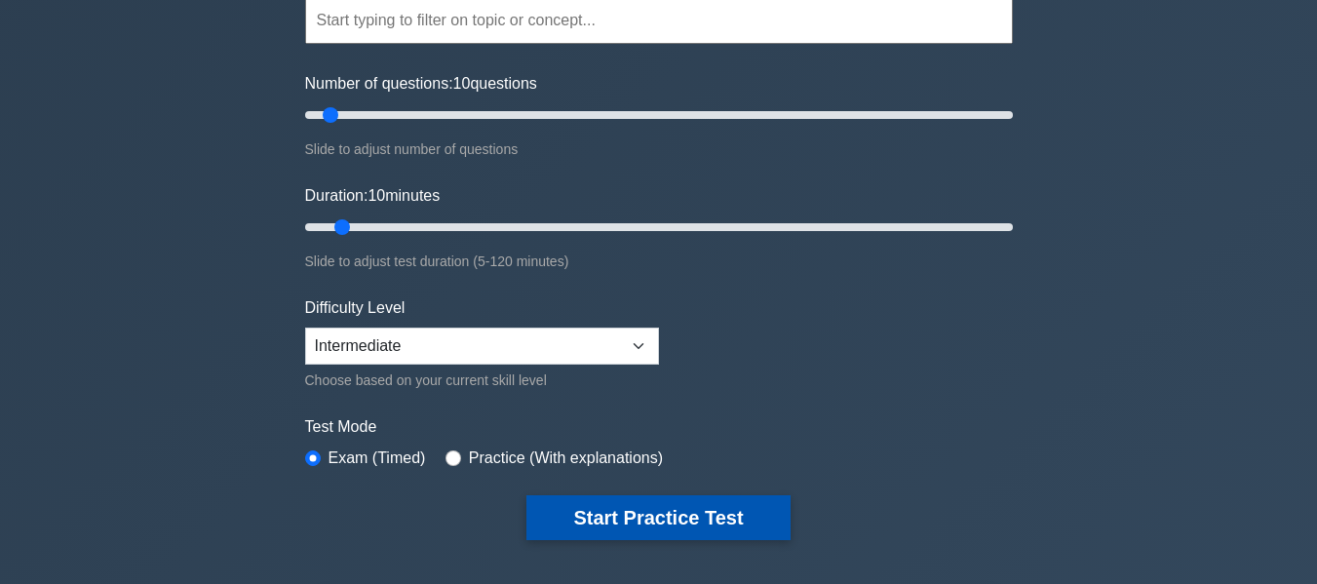
click at [633, 528] on button "Start Practice Test" at bounding box center [658, 517] width 263 height 45
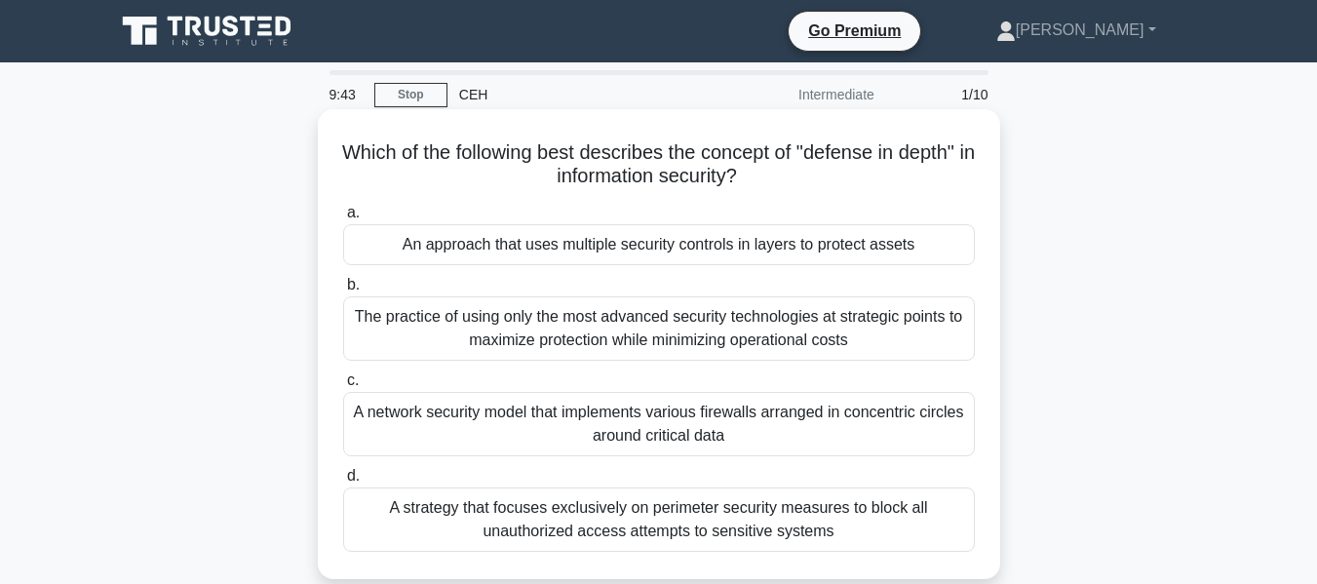
click at [727, 252] on div "An approach that uses multiple security controls in layers to protect assets" at bounding box center [659, 244] width 632 height 41
click at [343, 219] on input "a. An approach that uses multiple security controls in layers to protect assets" at bounding box center [343, 213] width 0 height 13
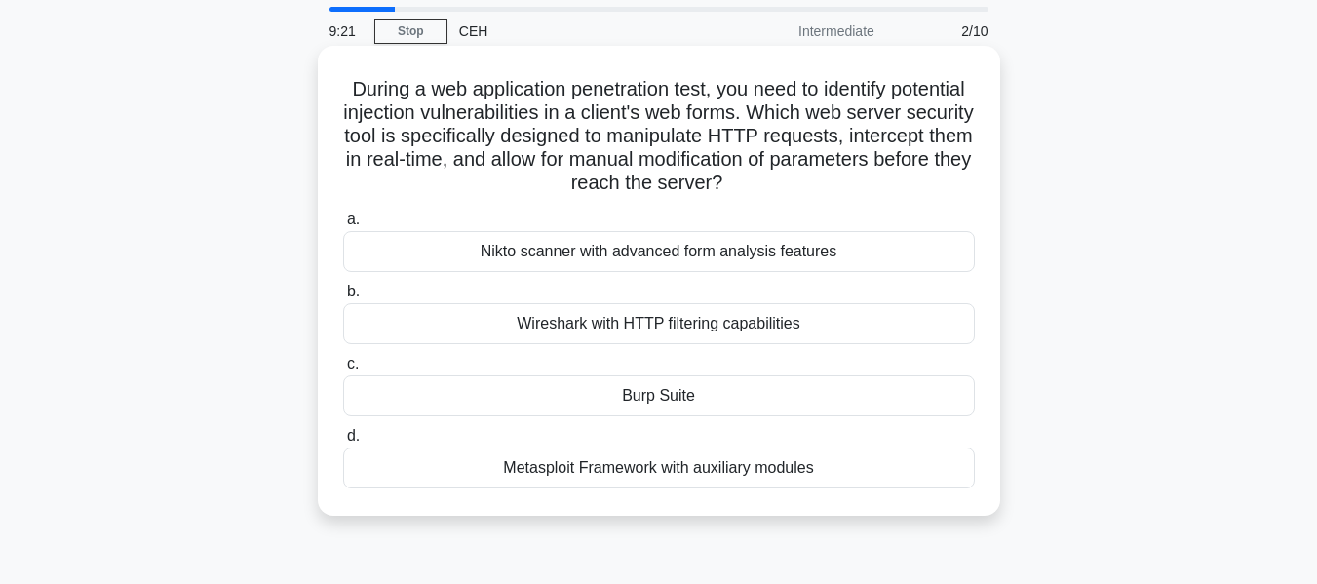
scroll to position [98, 0]
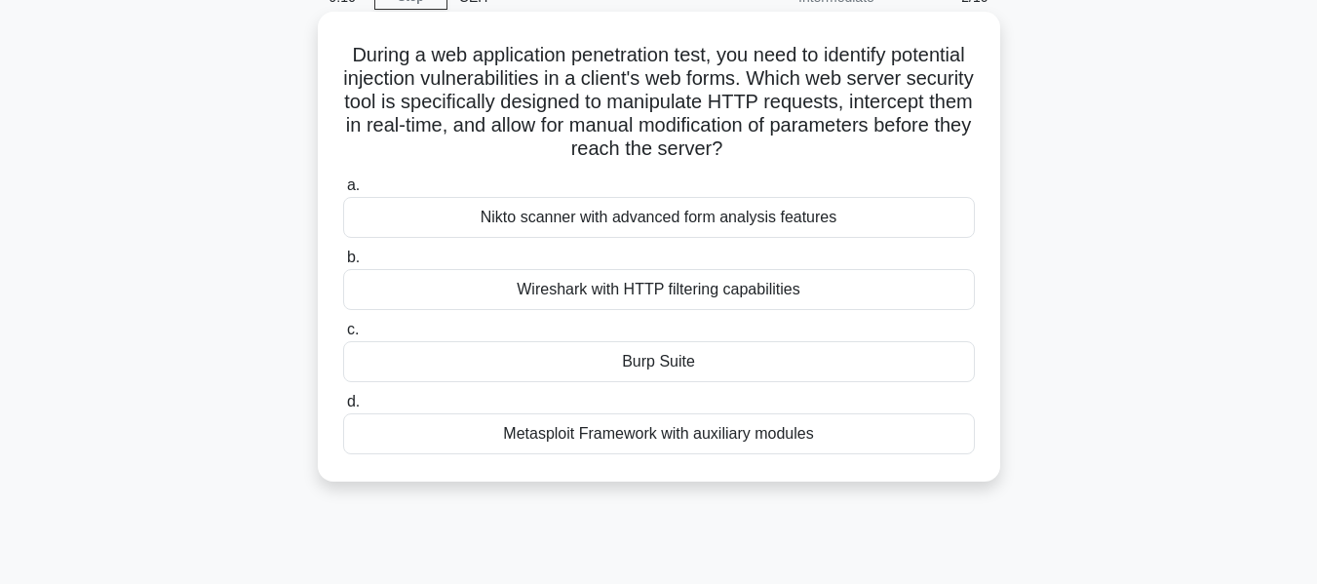
click at [717, 293] on div "Wireshark with HTTP filtering capabilities" at bounding box center [659, 289] width 632 height 41
click at [343, 264] on input "b. Wireshark with HTTP filtering capabilities" at bounding box center [343, 258] width 0 height 13
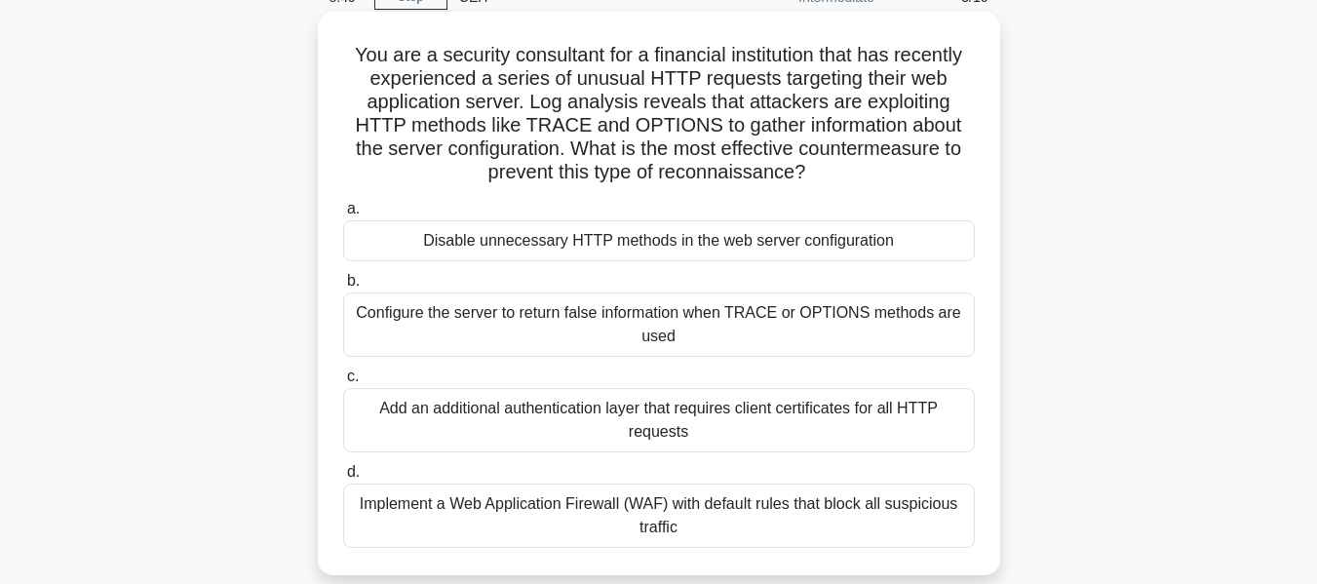
click at [684, 339] on div "Configure the server to return false information when TRACE or OPTIONS methods …" at bounding box center [659, 325] width 632 height 64
click at [343, 288] on input "b. Configure the server to return false information when TRACE or OPTIONS metho…" at bounding box center [343, 281] width 0 height 13
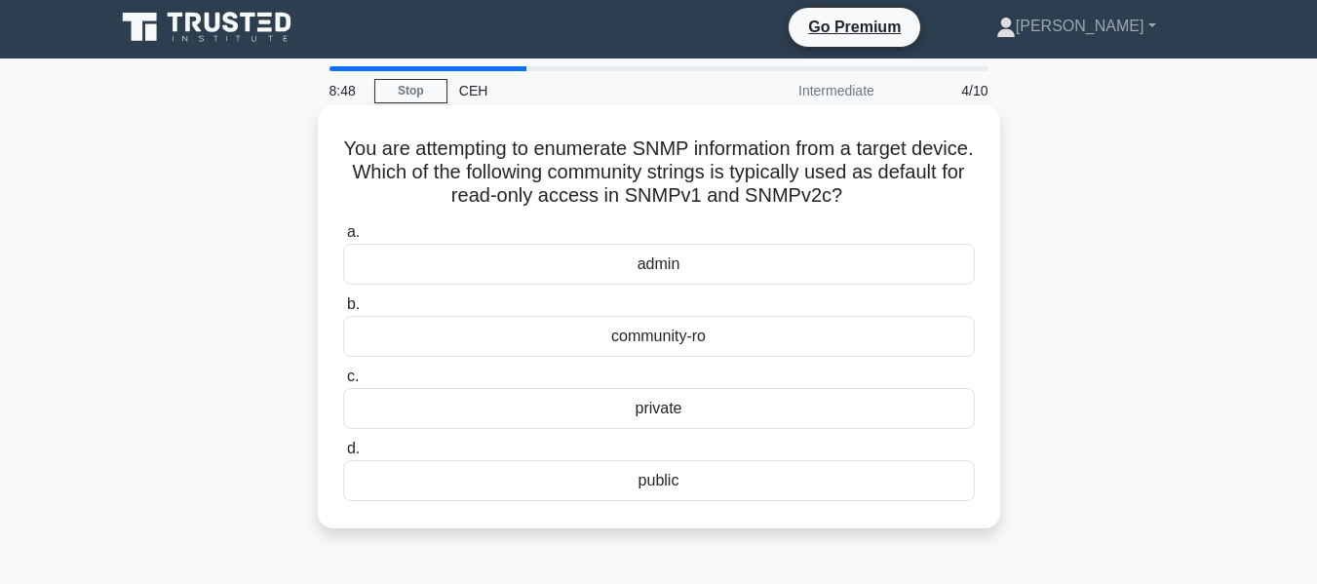
scroll to position [0, 0]
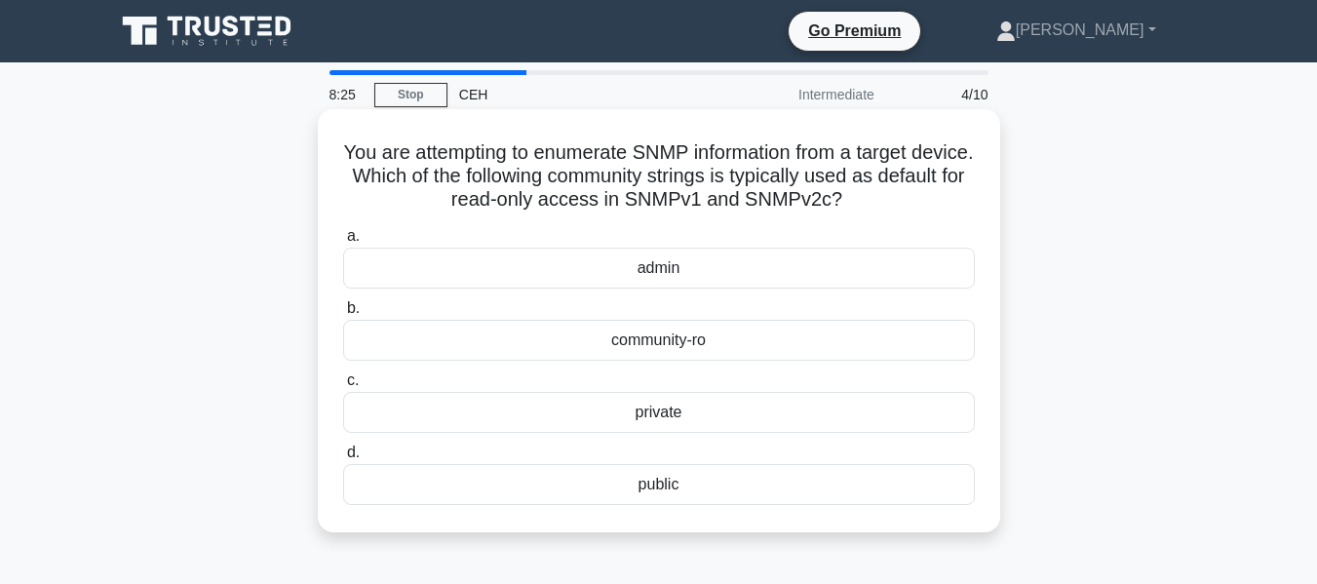
click at [729, 410] on div "private" at bounding box center [659, 412] width 632 height 41
click at [343, 387] on input "c. private" at bounding box center [343, 380] width 0 height 13
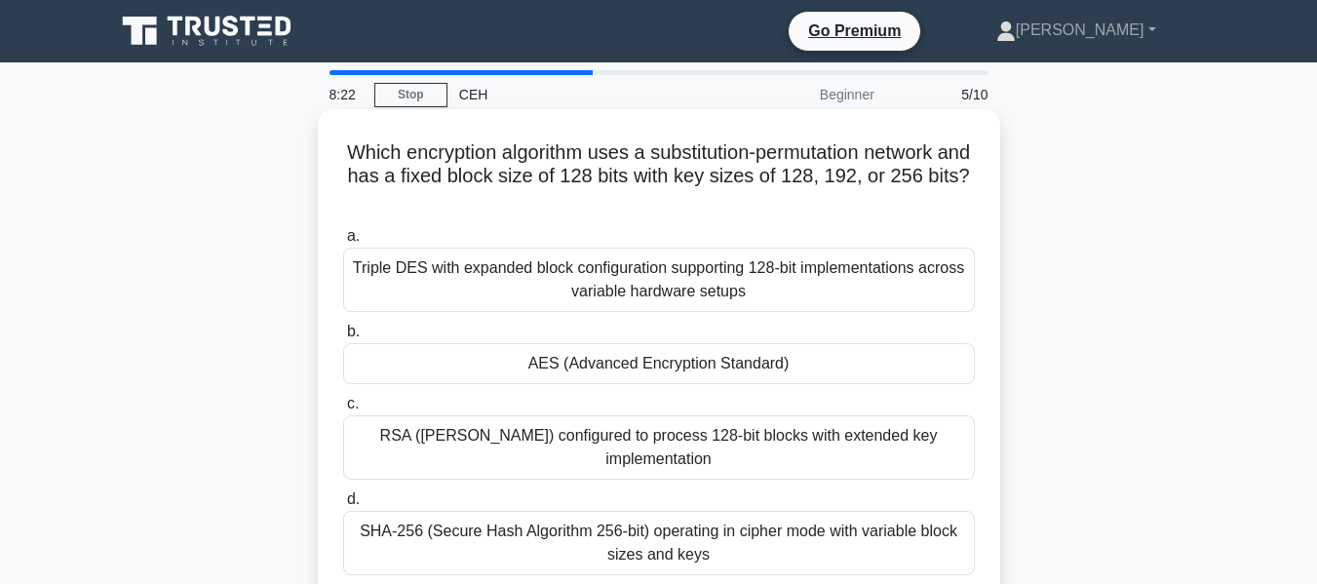
click at [635, 293] on div "Triple DES with expanded block configuration supporting 128-bit implementations…" at bounding box center [659, 280] width 632 height 64
click at [343, 243] on input "a. Triple DES with expanded block configuration supporting 128-bit implementati…" at bounding box center [343, 236] width 0 height 13
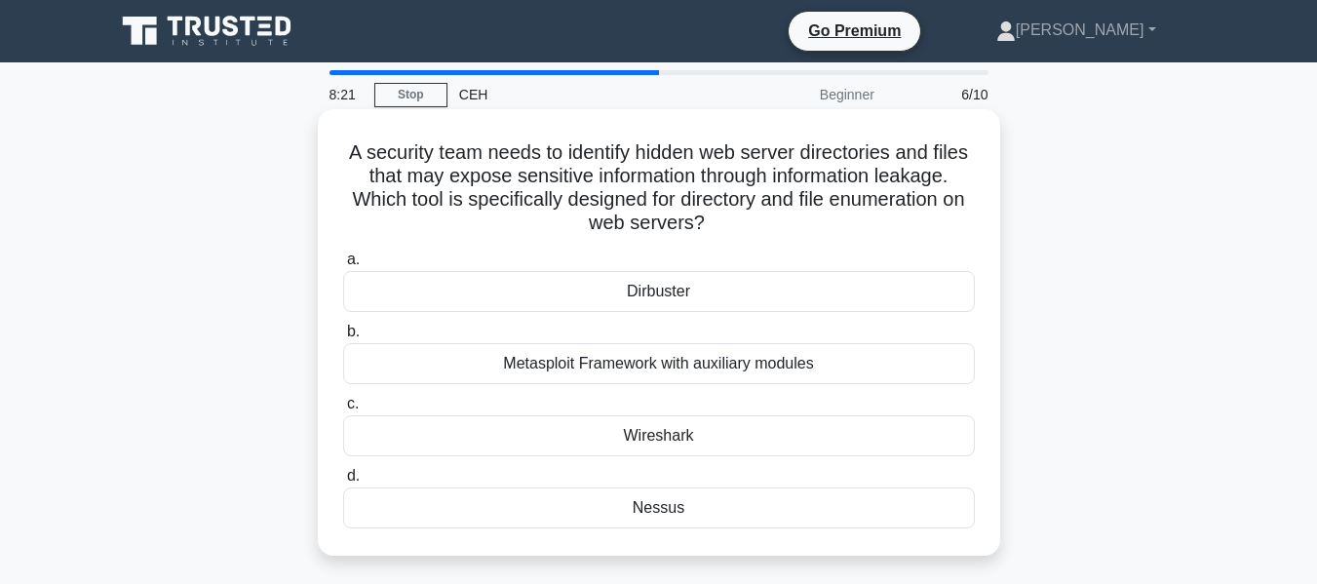
click at [652, 366] on div "Metasploit Framework with auxiliary modules" at bounding box center [659, 363] width 632 height 41
click at [343, 338] on input "b. Metasploit Framework with auxiliary modules" at bounding box center [343, 332] width 0 height 13
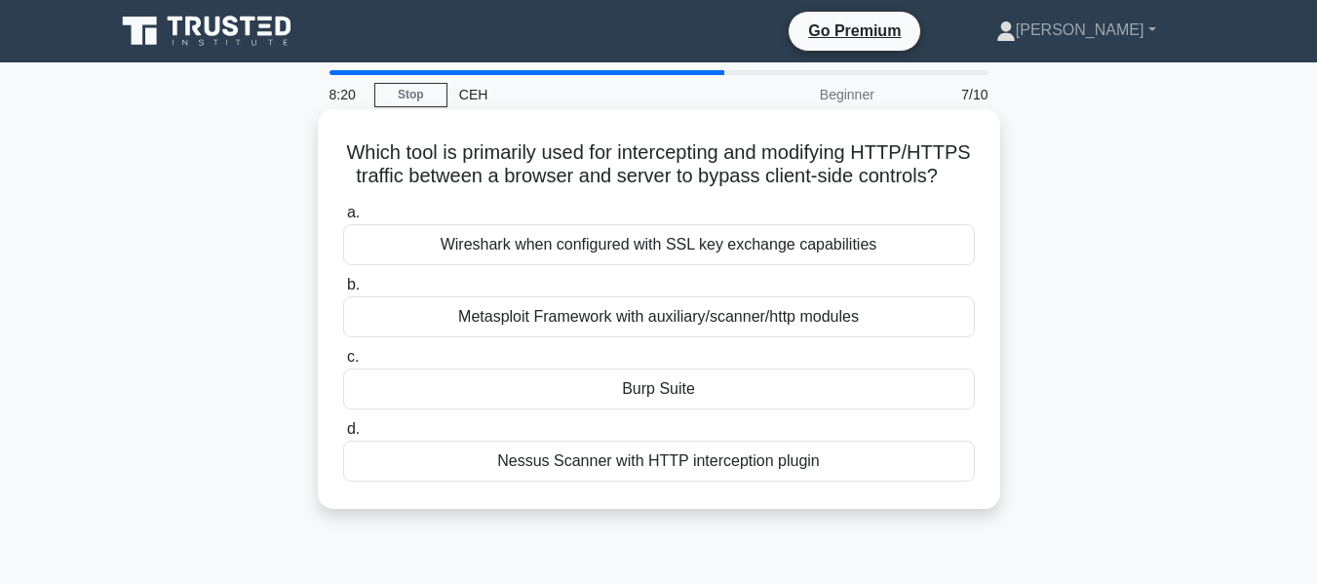
click at [643, 265] on div "Wireshark when configured with SSL key exchange capabilities" at bounding box center [659, 244] width 632 height 41
click at [343, 219] on input "a. Wireshark when configured with SSL key exchange capabilities" at bounding box center [343, 213] width 0 height 13
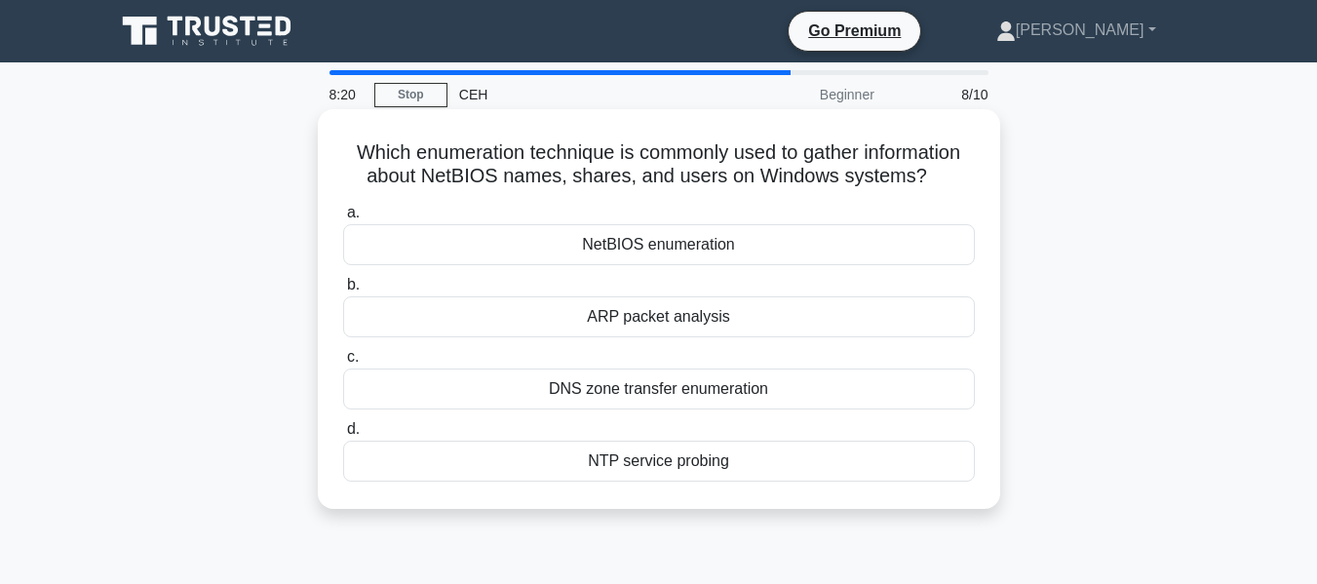
click at [664, 341] on div "a. NetBIOS enumeration b. ARP packet analysis c. d." at bounding box center [659, 341] width 655 height 289
click at [660, 317] on div "ARP packet analysis" at bounding box center [659, 316] width 632 height 41
click at [343, 292] on input "b. ARP packet analysis" at bounding box center [343, 285] width 0 height 13
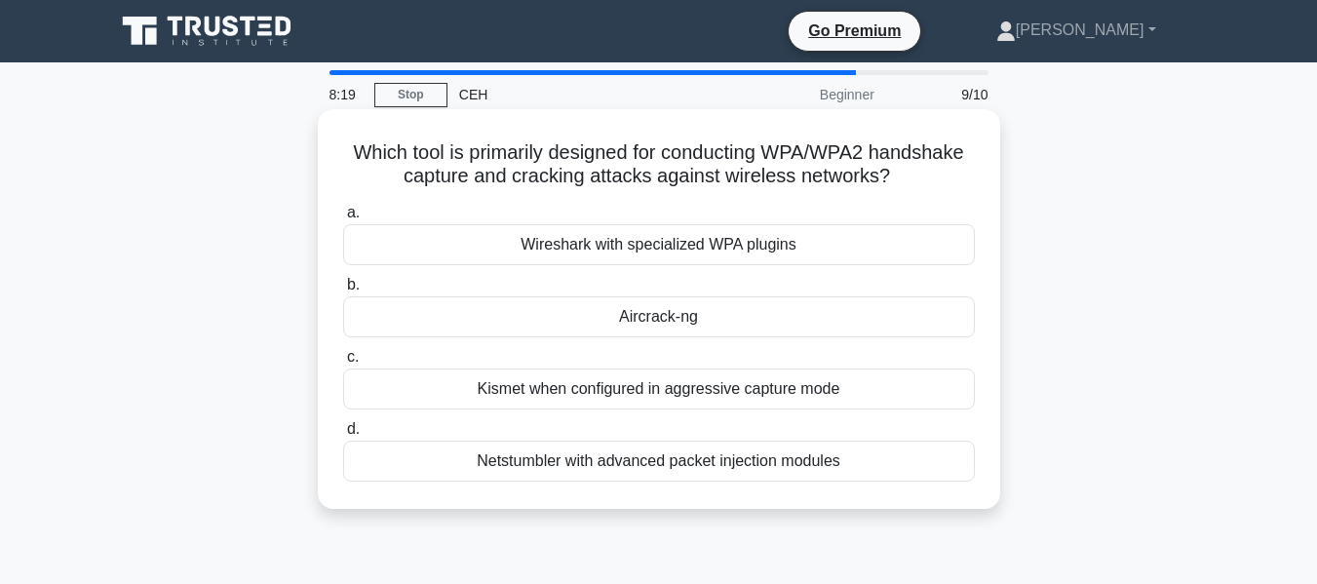
click at [691, 386] on div "Kismet when configured in aggressive capture mode" at bounding box center [659, 389] width 632 height 41
click at [343, 364] on input "c. Kismet when configured in aggressive capture mode" at bounding box center [343, 357] width 0 height 13
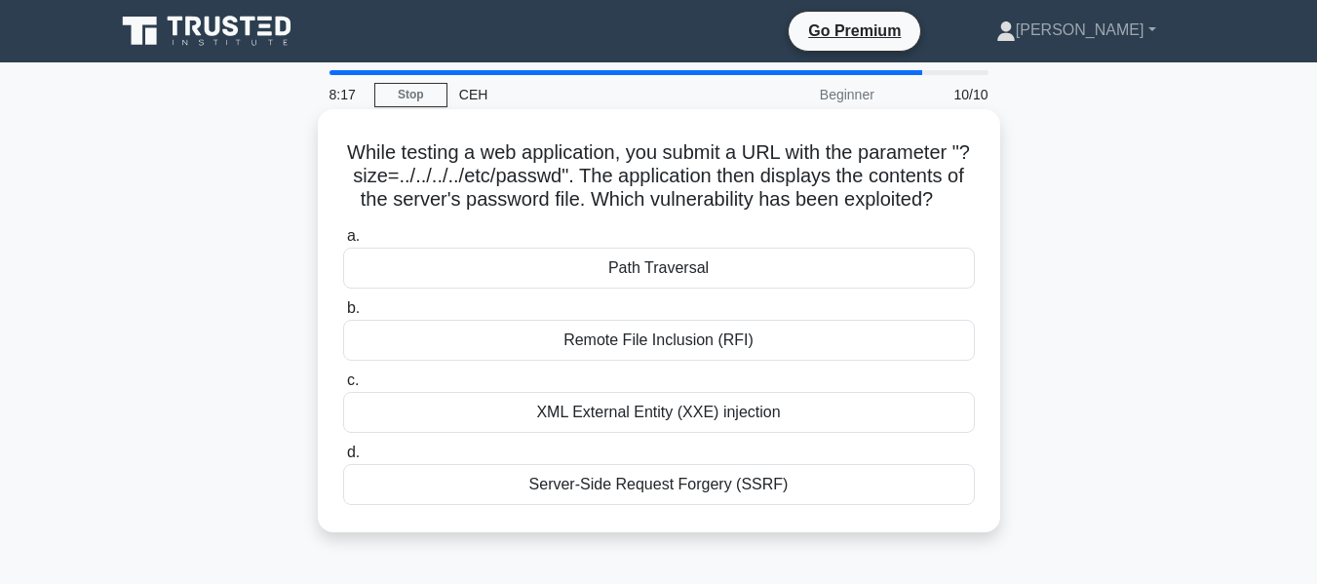
click at [663, 289] on div "Path Traversal" at bounding box center [659, 268] width 632 height 41
click at [343, 243] on input "a. Path Traversal" at bounding box center [343, 236] width 0 height 13
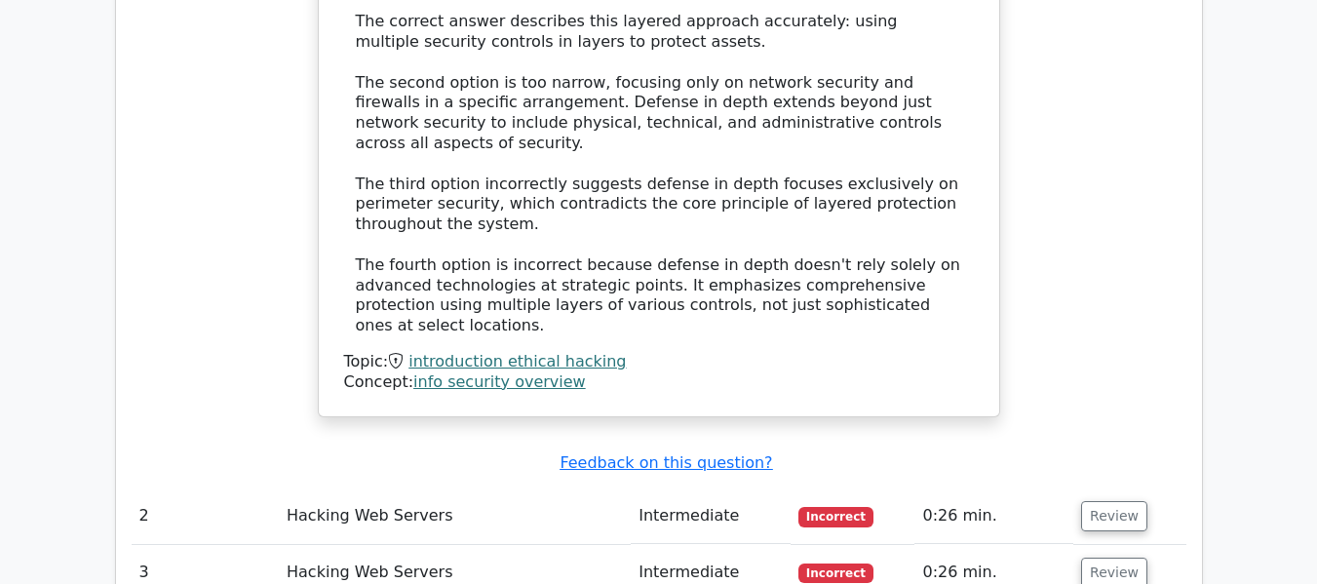
scroll to position [2145, 0]
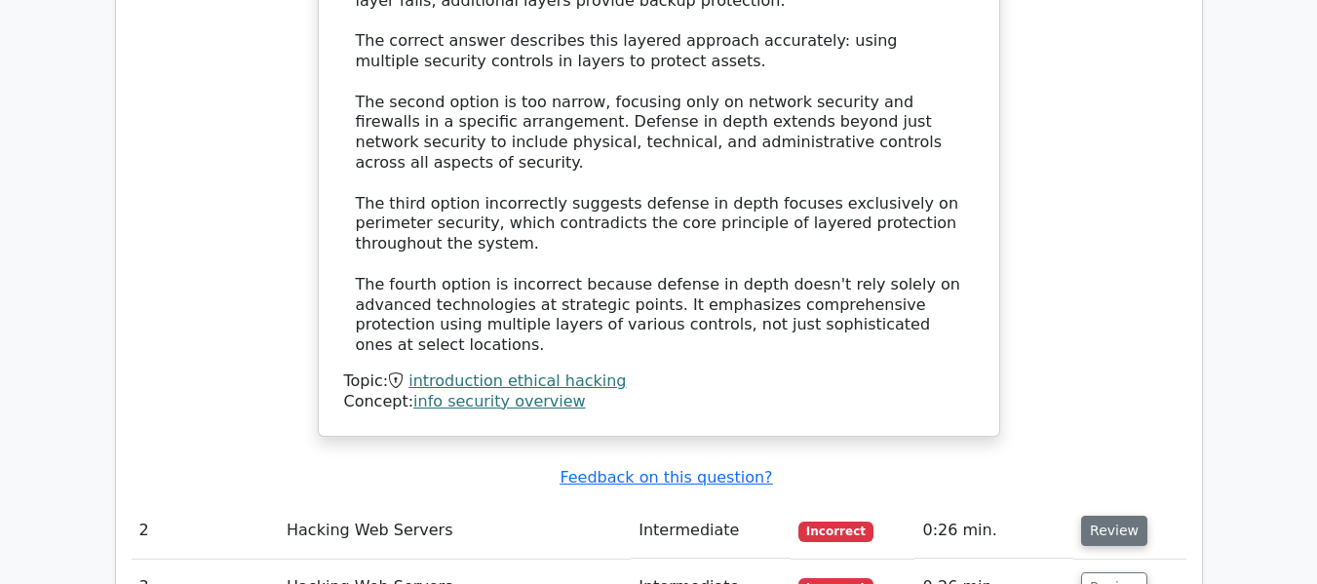
click at [1108, 516] on button "Review" at bounding box center [1114, 531] width 66 height 30
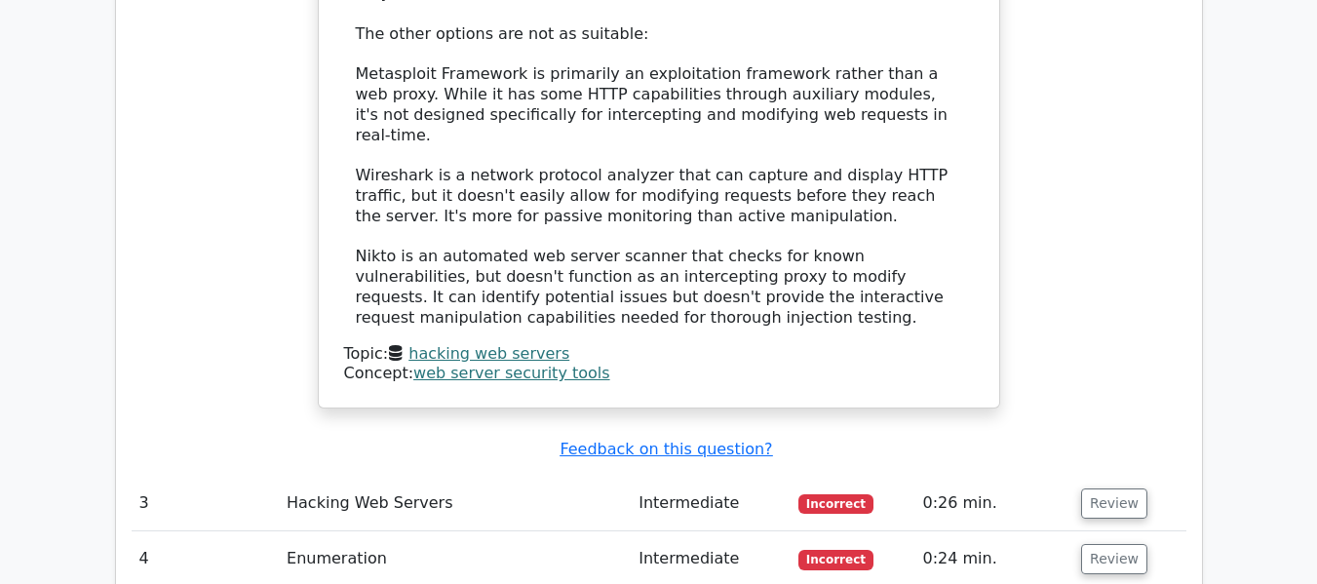
scroll to position [3120, 0]
